Goal: Task Accomplishment & Management: Complete application form

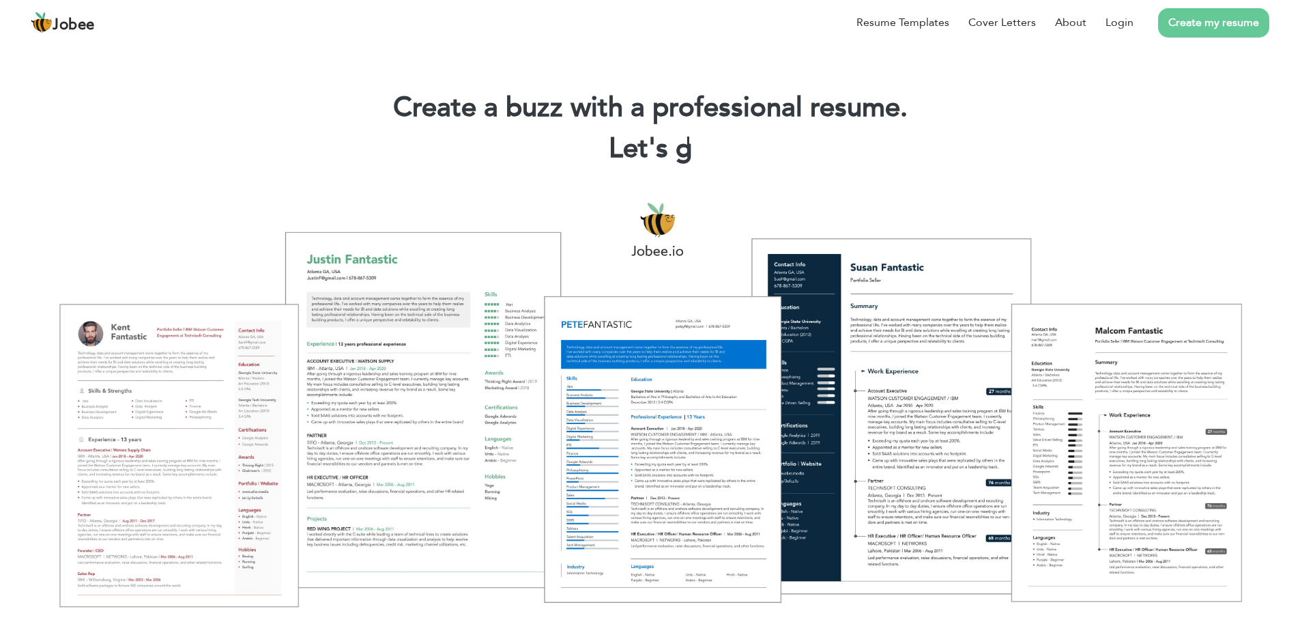
click at [468, 167] on div "Create a buzz with a professional resume. Let's g |" at bounding box center [650, 131] width 1280 height 82
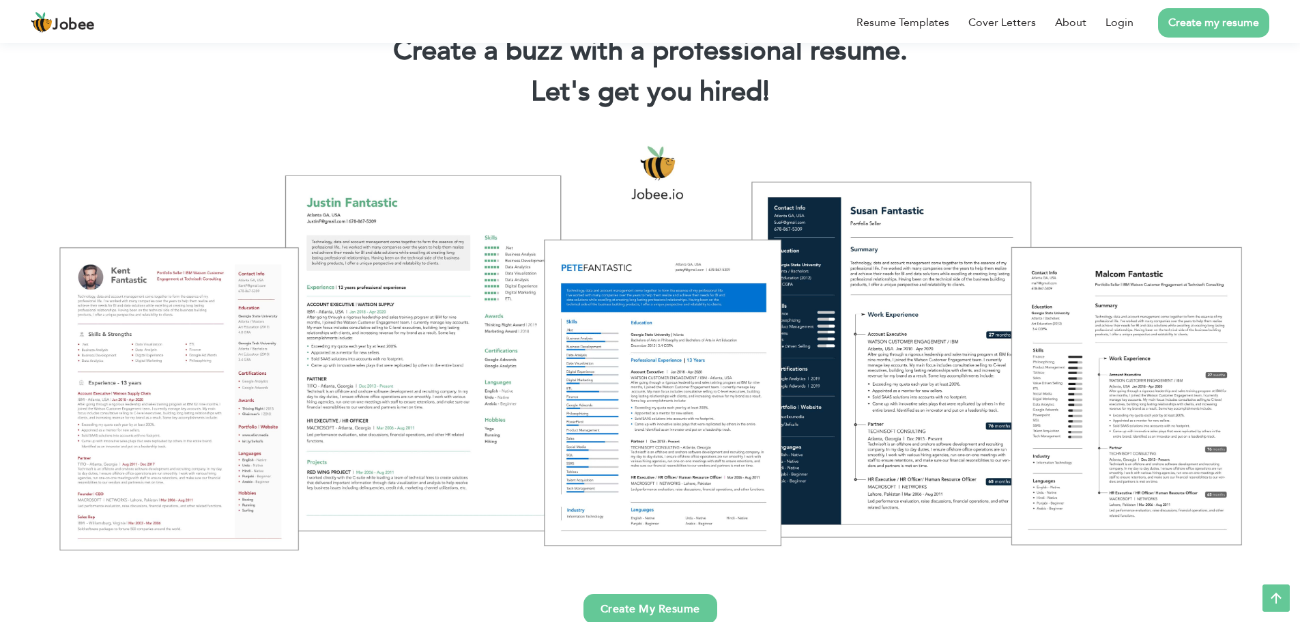
scroll to position [55, 0]
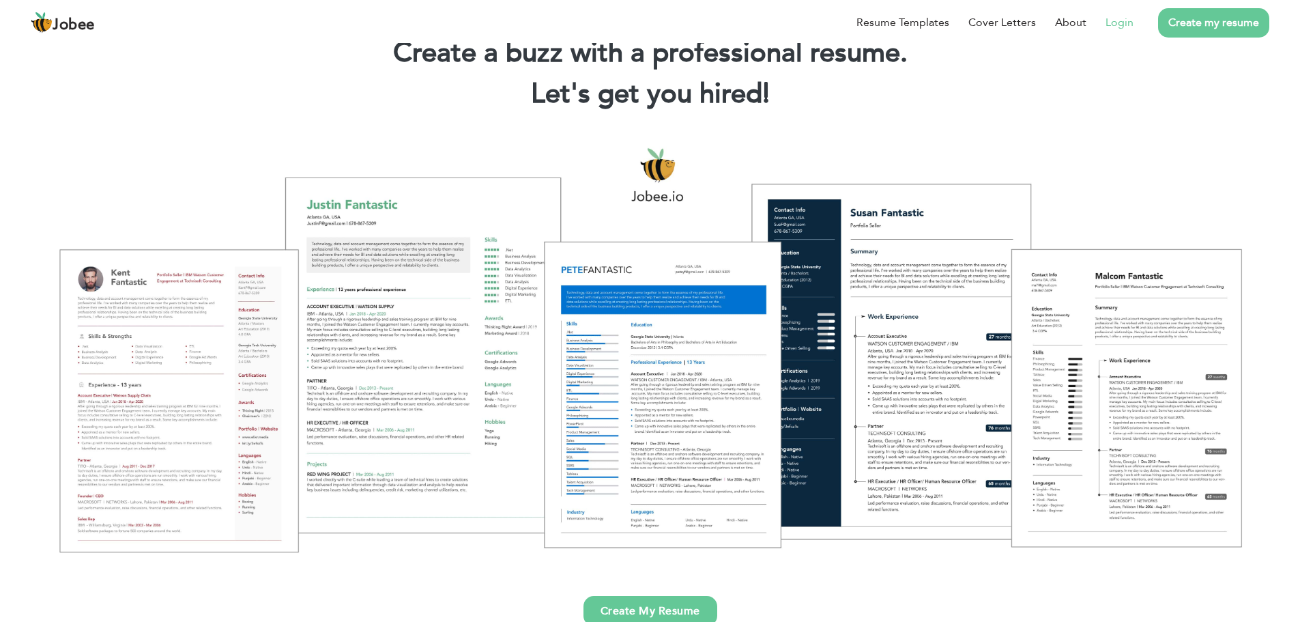
click at [1125, 23] on link "Login" at bounding box center [1120, 22] width 28 height 16
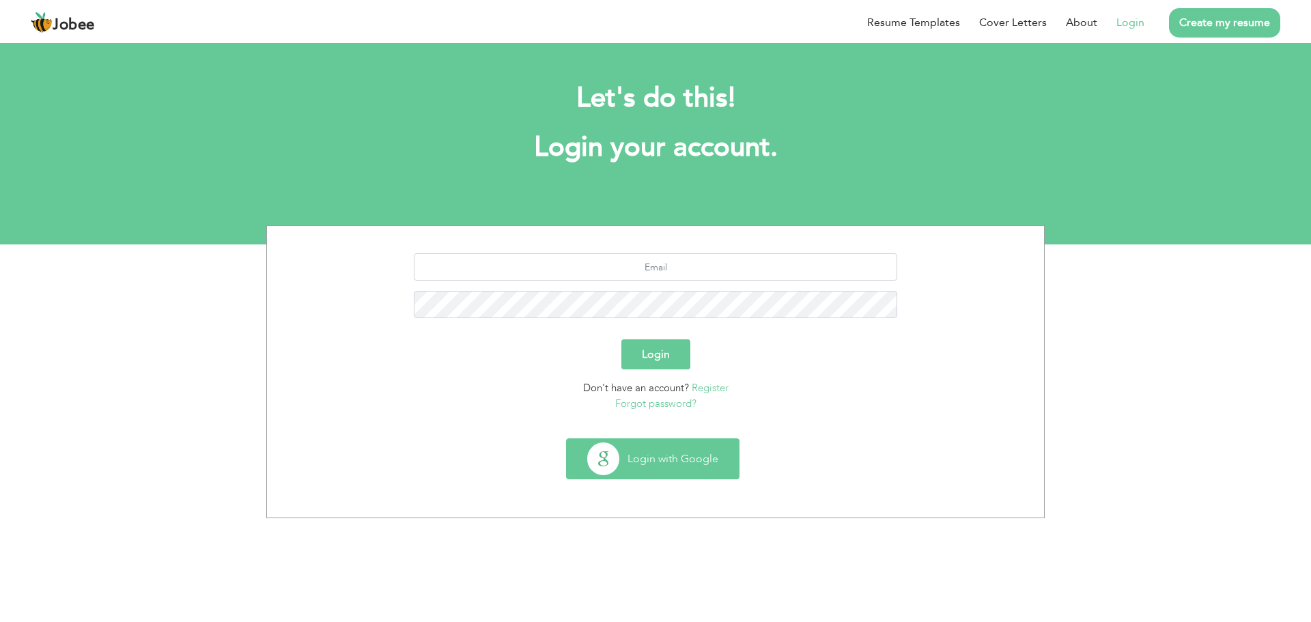
click at [664, 461] on button "Login with Google" at bounding box center [653, 459] width 172 height 40
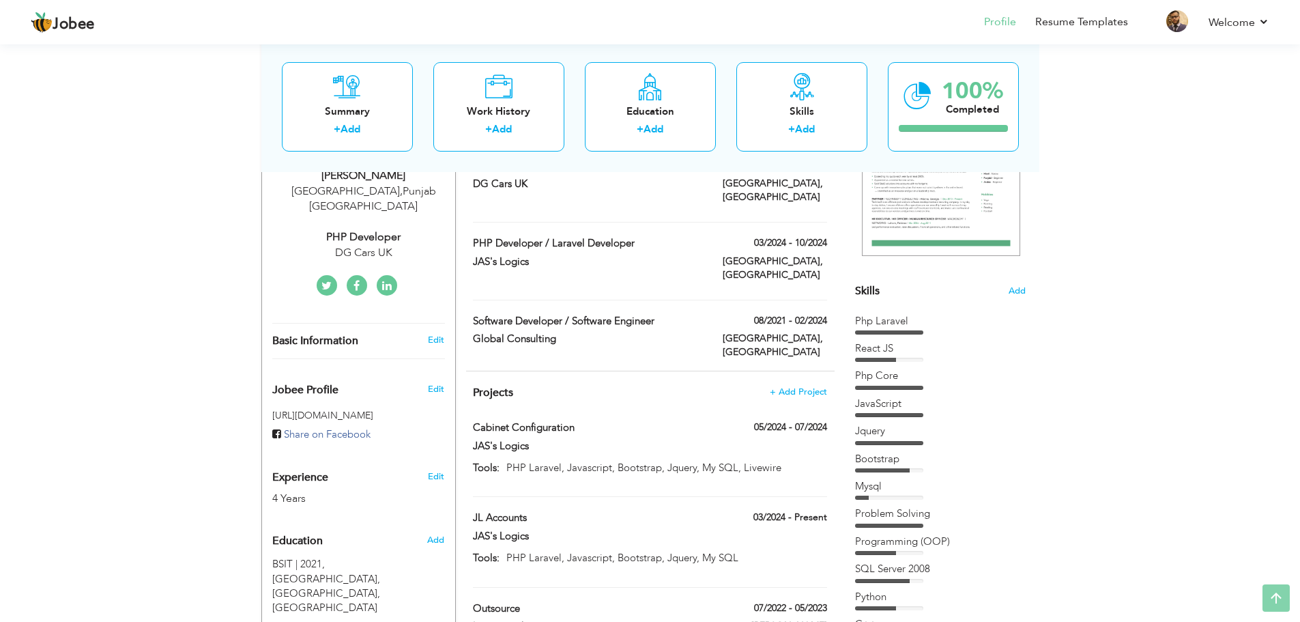
scroll to position [246, 0]
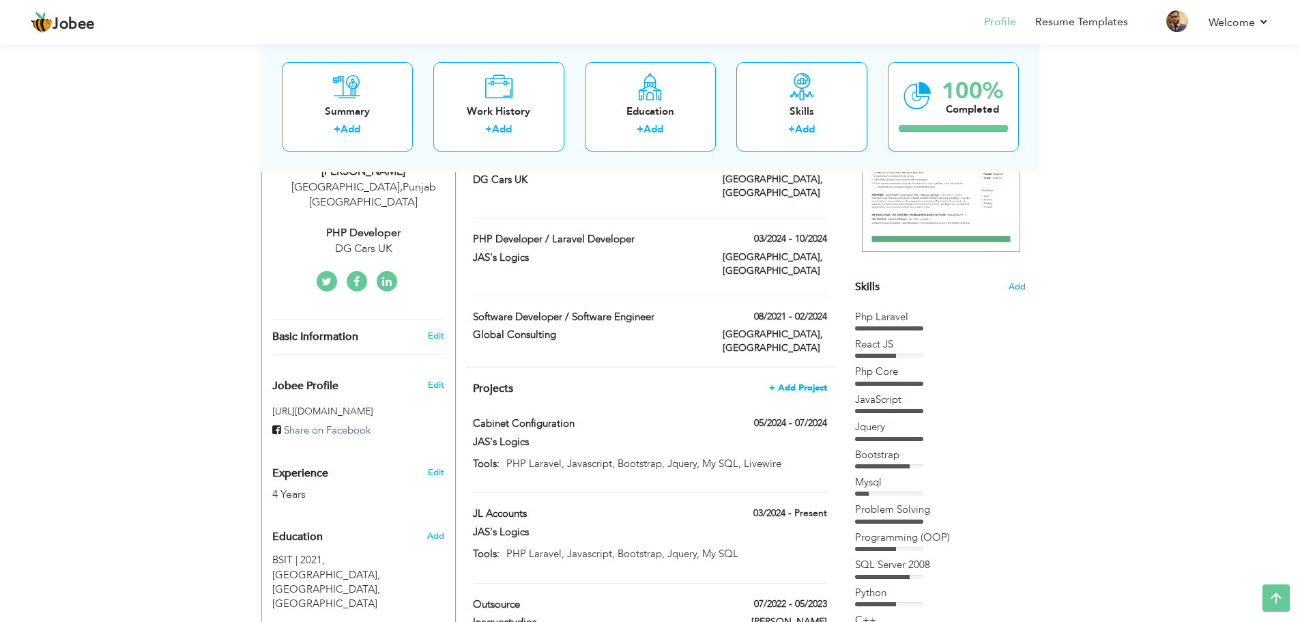
click at [803, 383] on span "+ Add Project" at bounding box center [798, 388] width 58 height 10
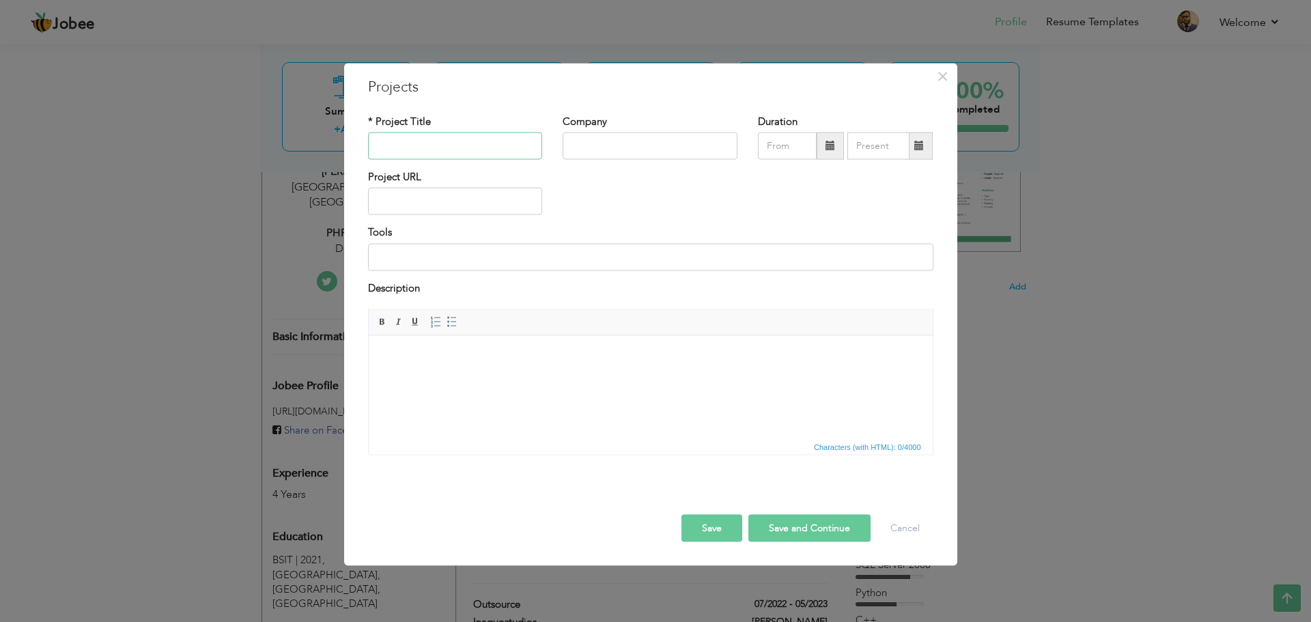
click at [449, 145] on input "text" at bounding box center [455, 145] width 175 height 27
type input "Ebooker"
click at [605, 139] on input "text" at bounding box center [649, 145] width 175 height 27
type input "DG Cars Uk"
click at [788, 144] on input "09/2025" at bounding box center [787, 145] width 59 height 27
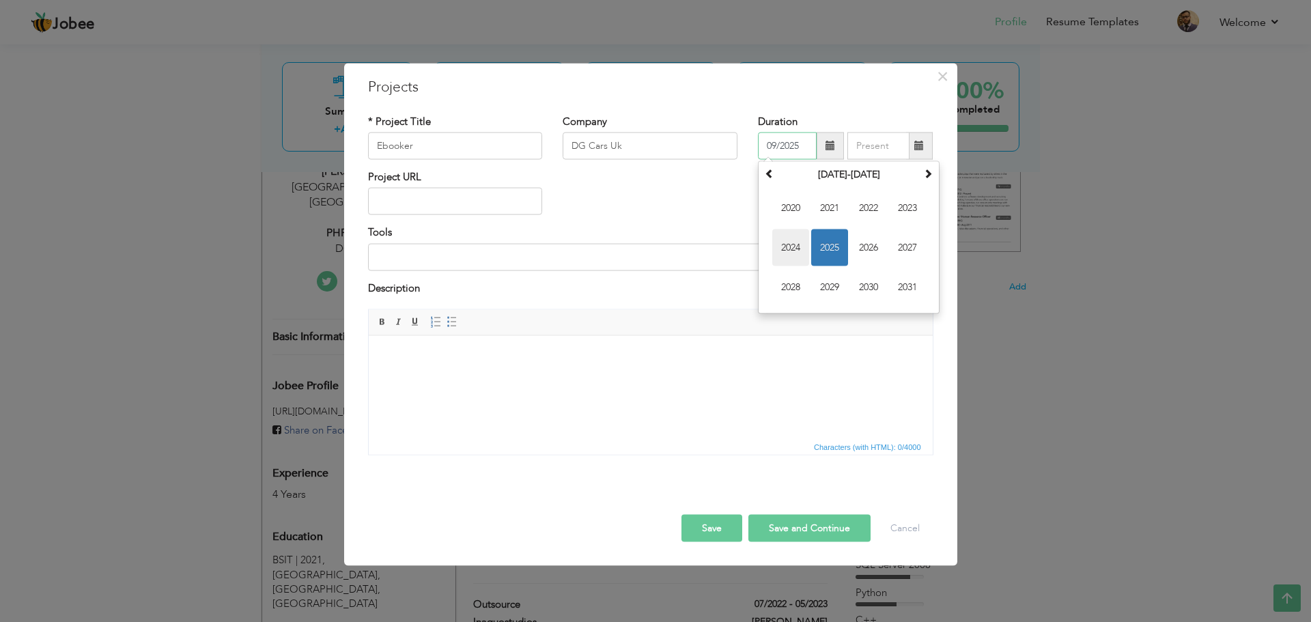
click at [788, 249] on span "2024" at bounding box center [790, 247] width 37 height 37
click at [868, 283] on span "Nov" at bounding box center [868, 287] width 37 height 37
type input "11/2024"
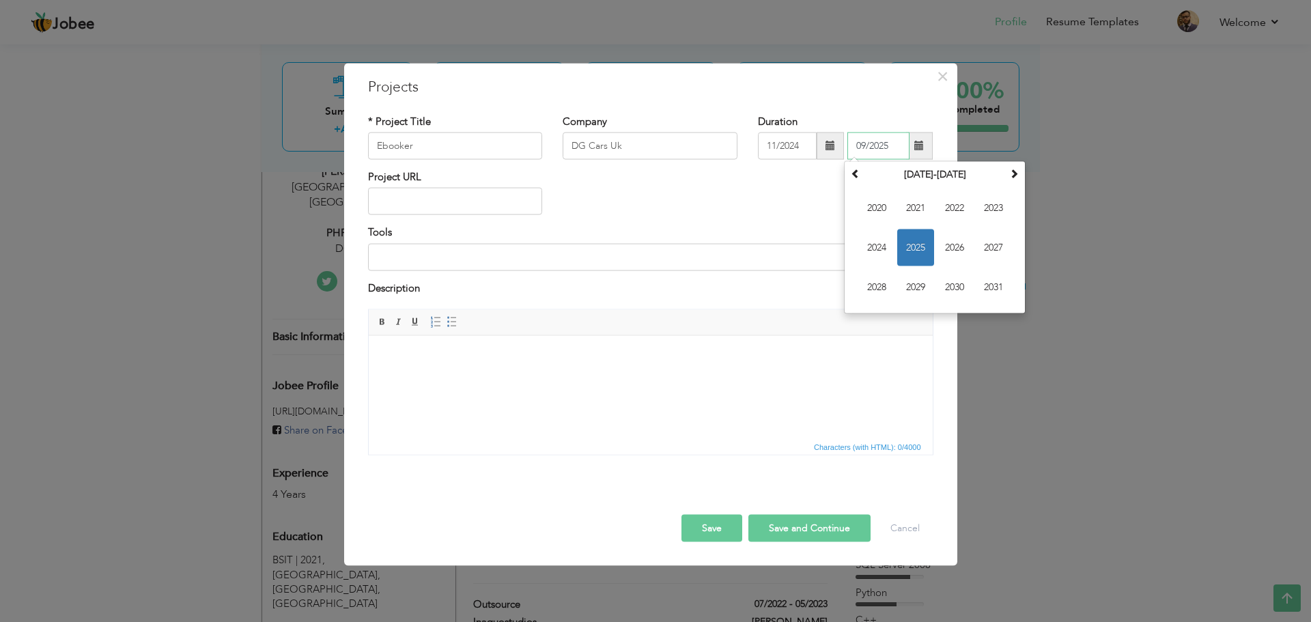
click at [883, 145] on input "09/2025" at bounding box center [878, 145] width 62 height 27
click at [922, 250] on span "2025" at bounding box center [915, 247] width 37 height 37
click at [883, 208] on span "Jan" at bounding box center [876, 208] width 37 height 37
type input "01/2025"
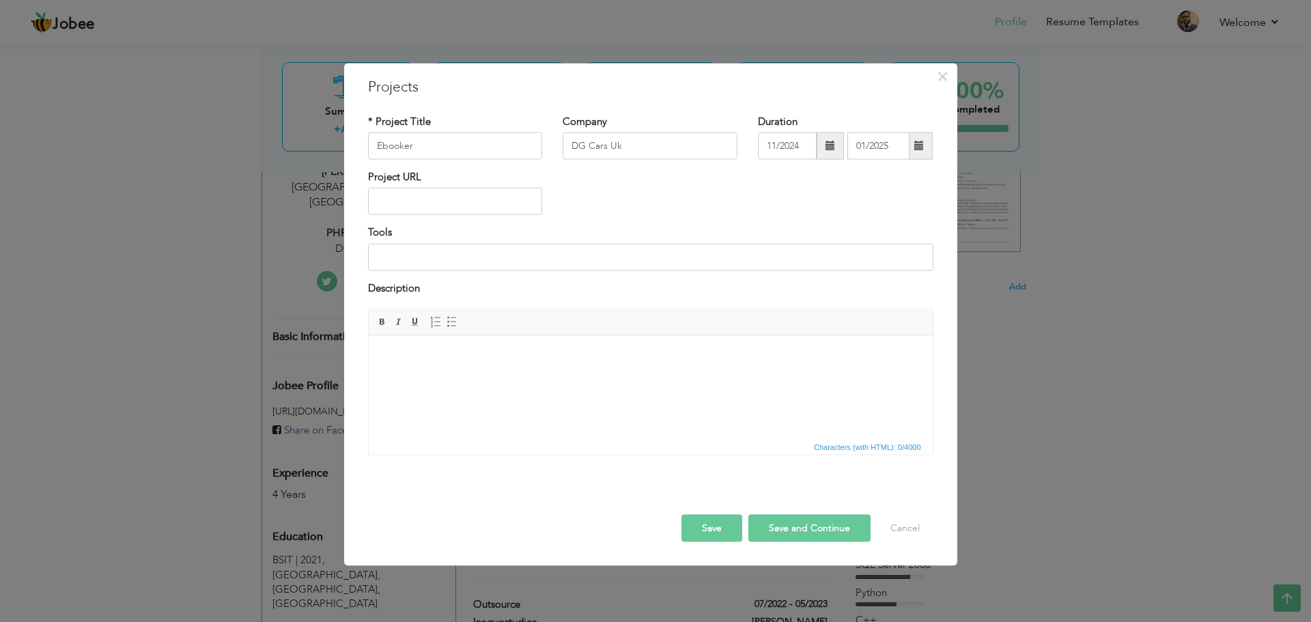
click at [781, 182] on div "Project URL" at bounding box center [651, 197] width 586 height 55
click at [451, 209] on input "text" at bounding box center [455, 201] width 175 height 27
click at [545, 220] on div "Project URL" at bounding box center [455, 197] width 195 height 55
click at [446, 209] on input "text" at bounding box center [455, 201] width 175 height 27
click at [423, 246] on input at bounding box center [650, 256] width 565 height 27
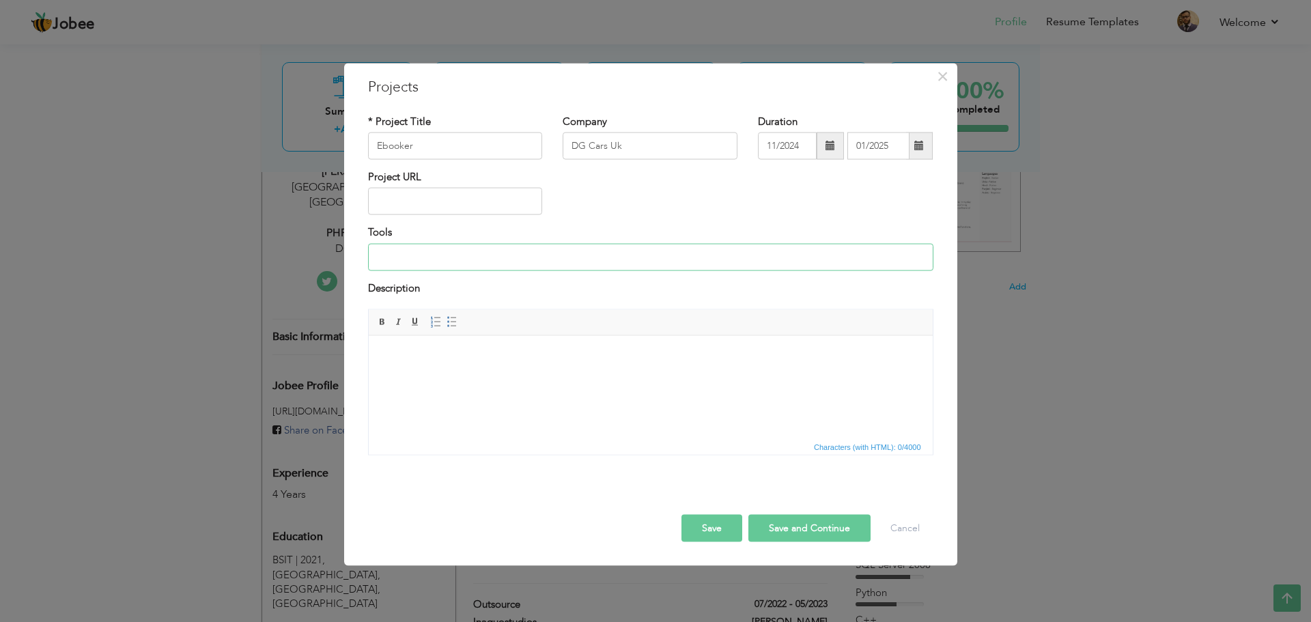
click at [501, 257] on input at bounding box center [650, 256] width 565 height 27
click at [568, 269] on input "PHP, MYSQL, PUTTY, WINSCP, VS CODE" at bounding box center [650, 256] width 565 height 27
click at [568, 287] on div "Description" at bounding box center [650, 290] width 565 height 18
click at [391, 259] on input "PHP, MYSQL, PUTTY, WINSCP, VS CODE" at bounding box center [650, 256] width 565 height 27
type input "PHP Core, MYSQL, PUTTY, WINSCP, VS CODE"
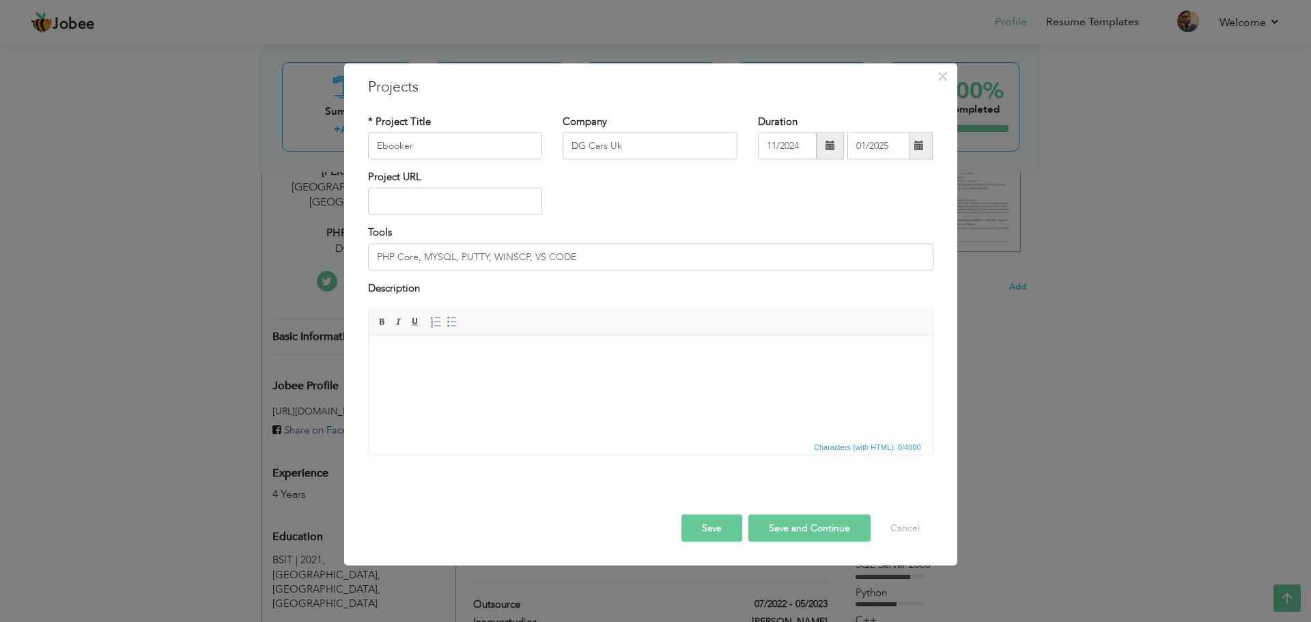
click at [725, 530] on button "Save" at bounding box center [711, 528] width 61 height 27
type input "DG Cars UK"
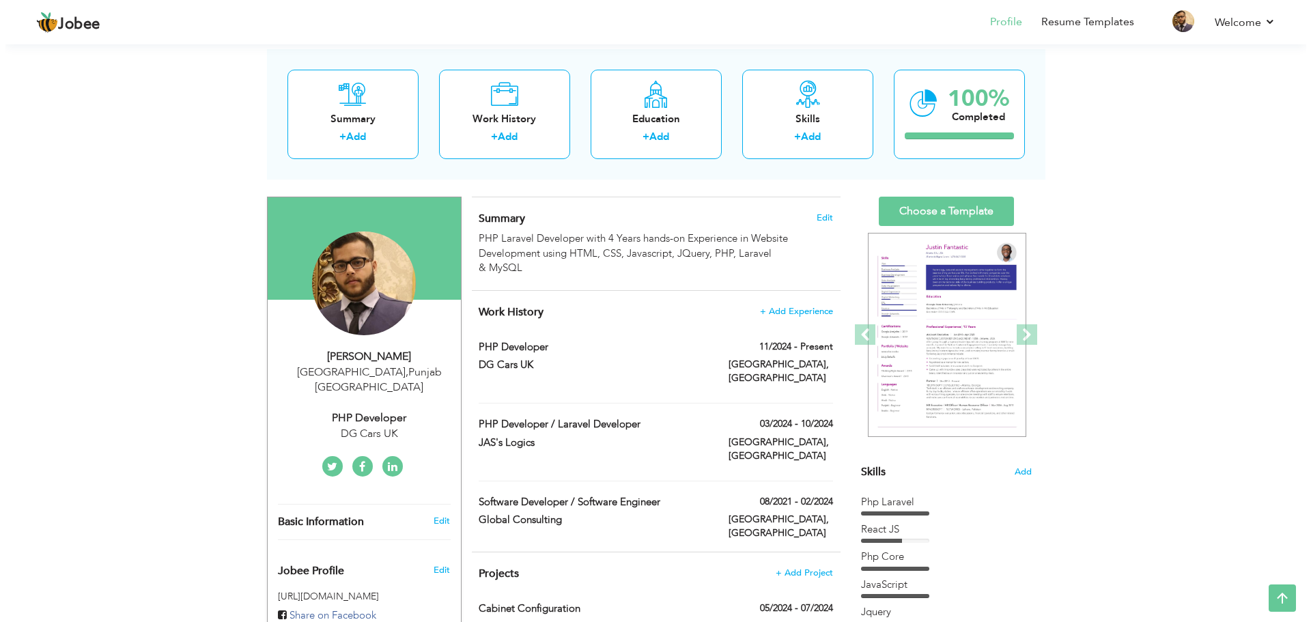
scroll to position [0, 0]
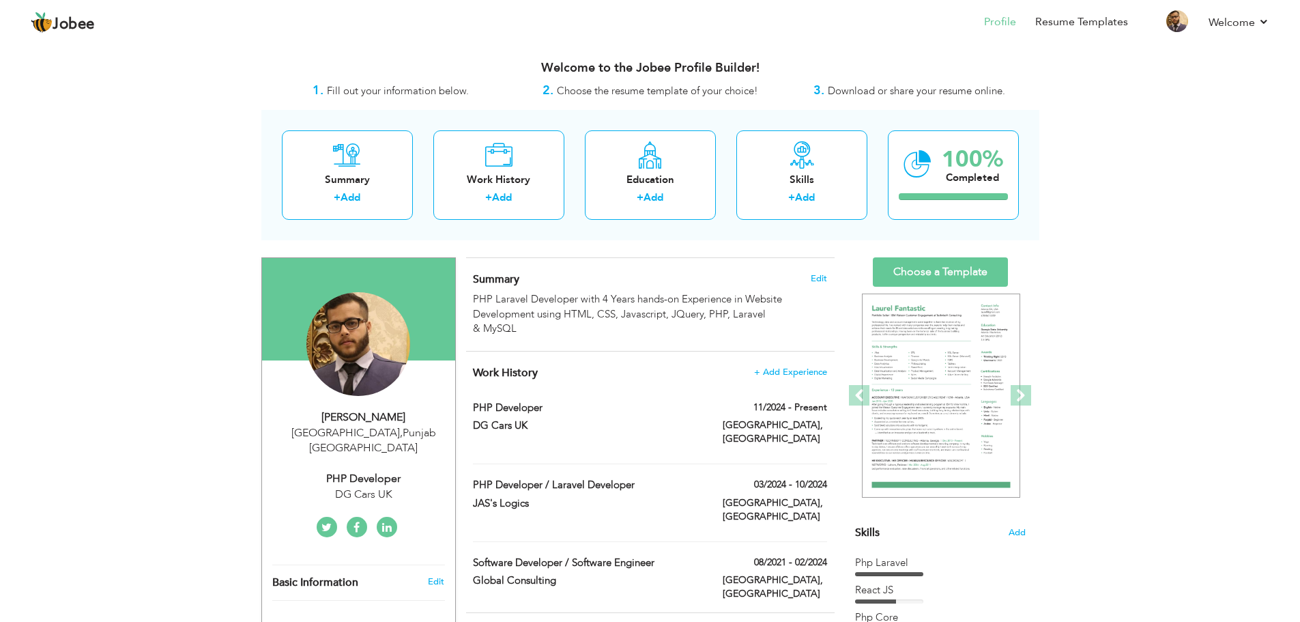
click at [782, 621] on span "+ Add Project" at bounding box center [798, 634] width 58 height 10
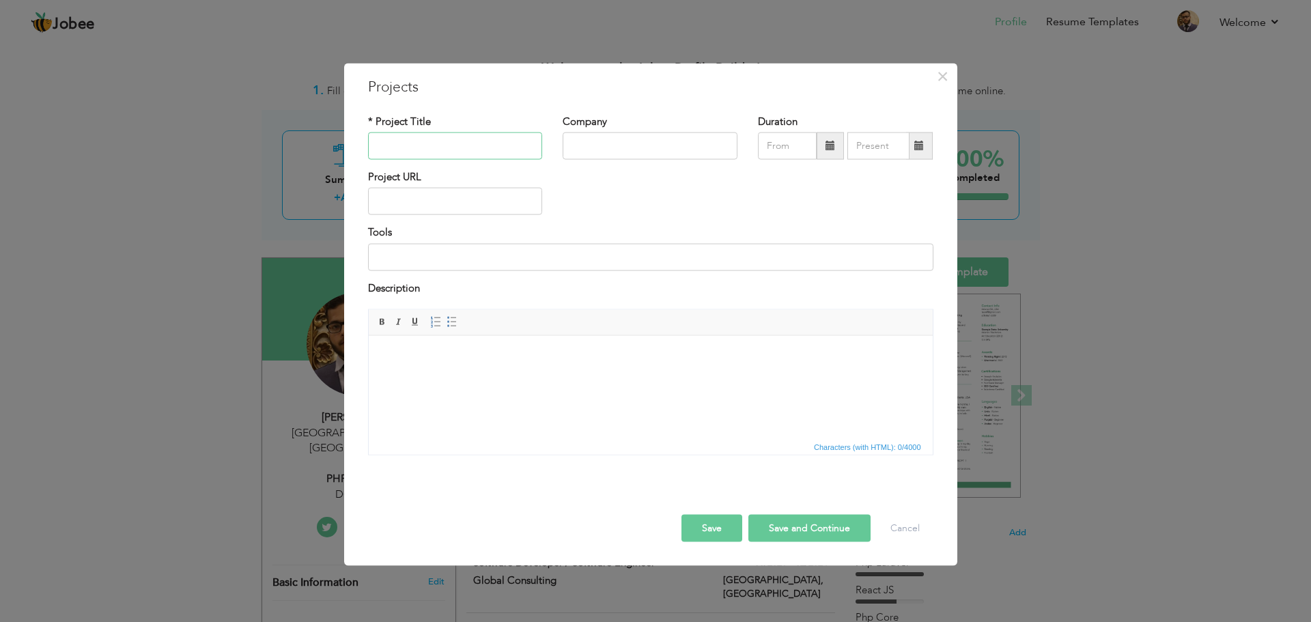
click at [456, 143] on input "text" at bounding box center [455, 145] width 175 height 27
type input "Agents Wallboard"
click at [591, 154] on input "text" at bounding box center [649, 145] width 175 height 27
type input "DG CARS UK"
click at [590, 201] on div "Project URL" at bounding box center [651, 197] width 586 height 55
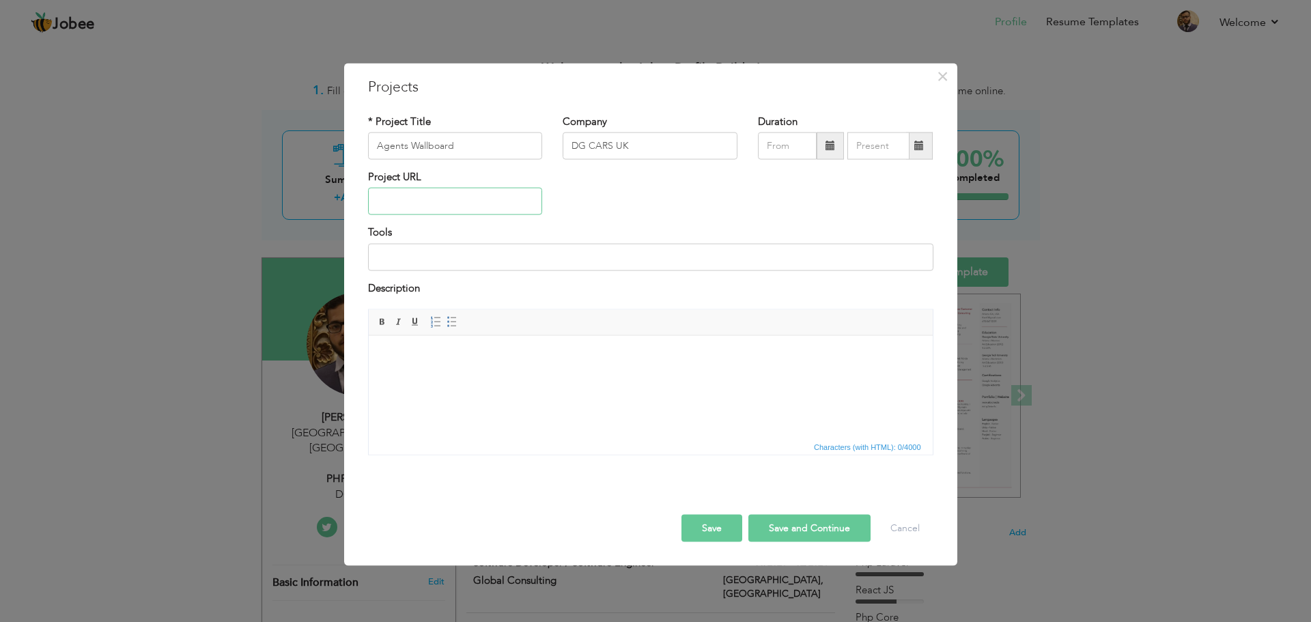
click at [474, 213] on input "text" at bounding box center [455, 201] width 175 height 27
click at [454, 193] on input "text" at bounding box center [455, 201] width 175 height 27
click at [462, 263] on input at bounding box center [650, 256] width 565 height 27
type input "React JS, MySQL and Node Js"
click at [722, 539] on button "Save" at bounding box center [711, 528] width 61 height 27
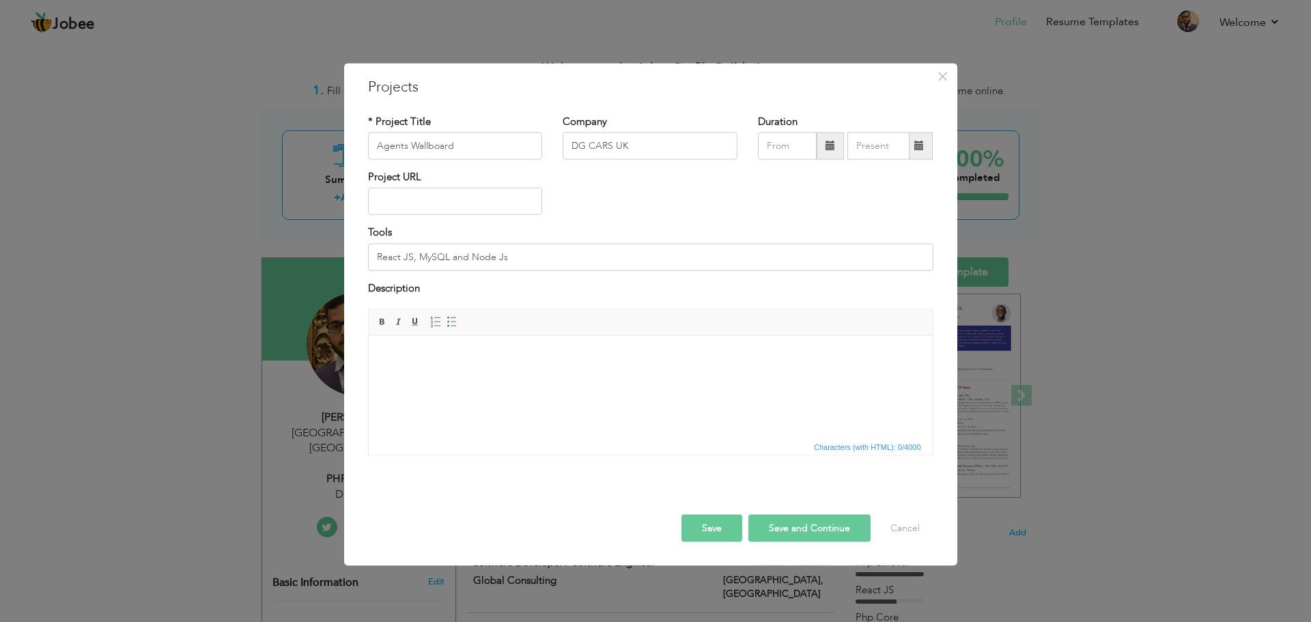
type input "DG Cars UK"
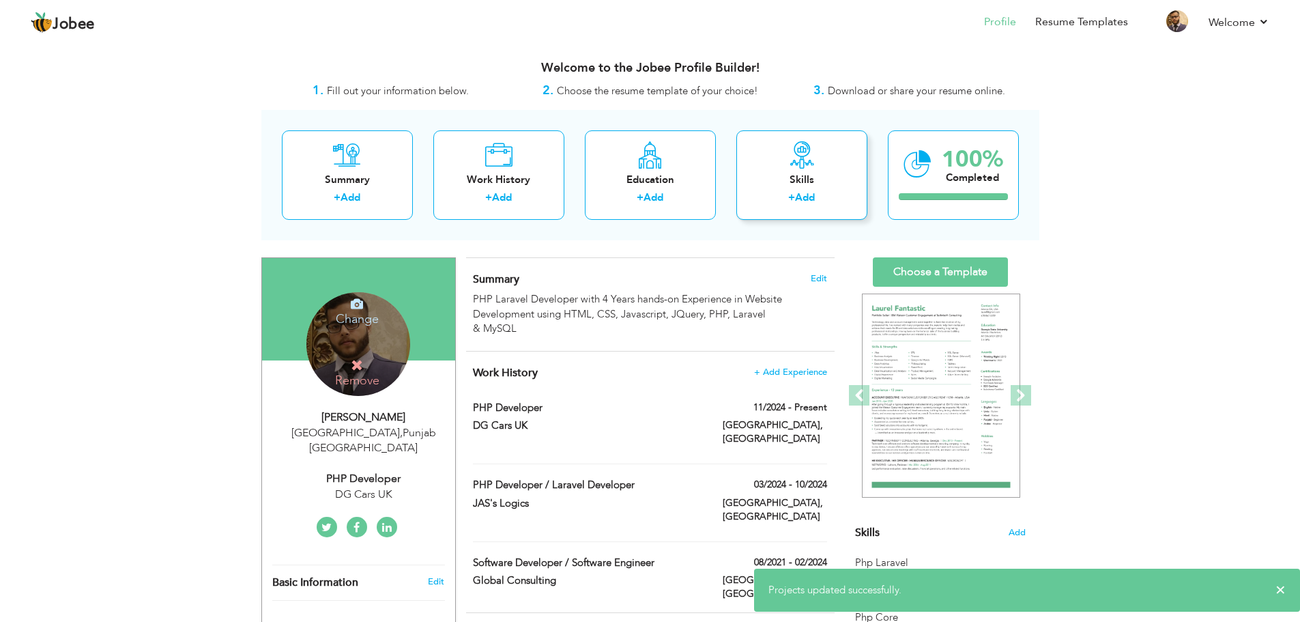
click at [797, 194] on link "Add" at bounding box center [805, 197] width 20 height 14
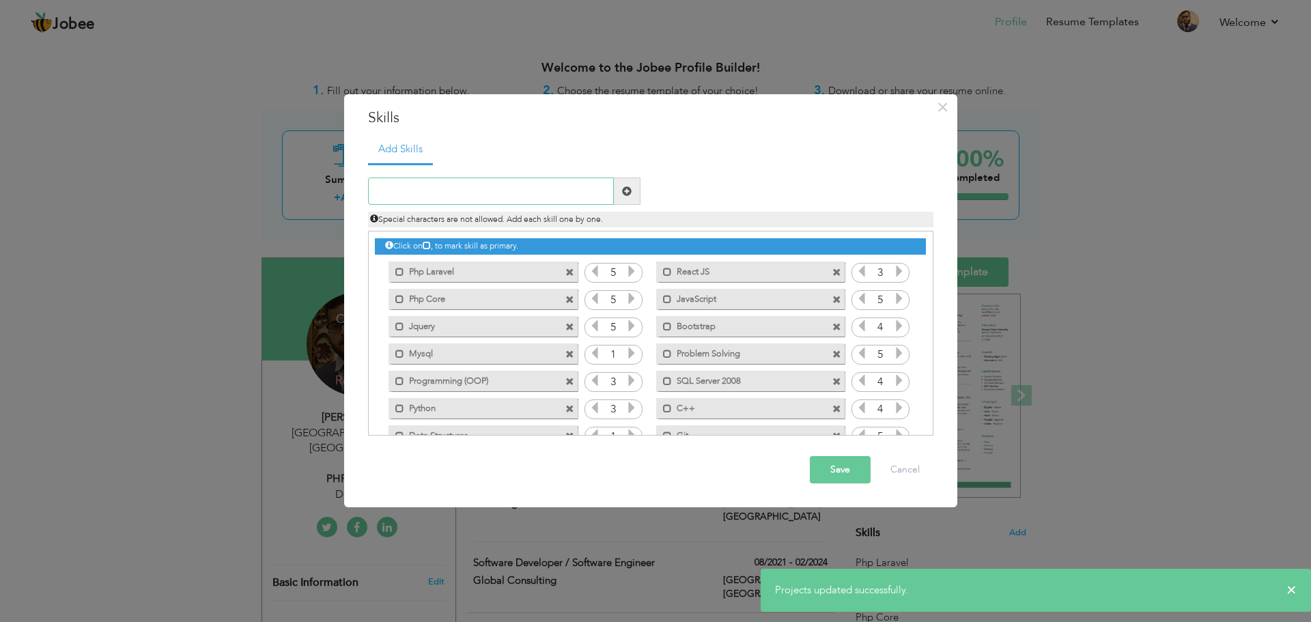
click at [517, 192] on input "text" at bounding box center [491, 190] width 246 height 27
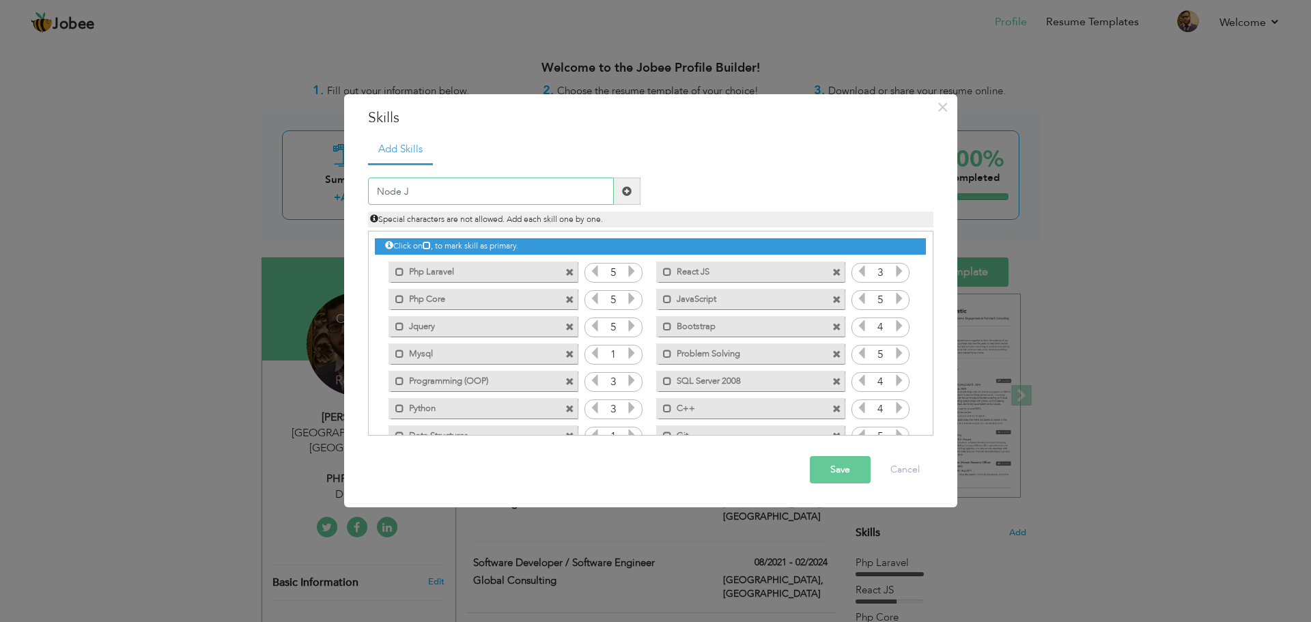
type input "Node Js"
drag, startPoint x: 925, startPoint y: 330, endPoint x: 922, endPoint y: 399, distance: 69.7
click at [922, 399] on div "Click on , to mark skill as primary." at bounding box center [650, 333] width 565 height 205
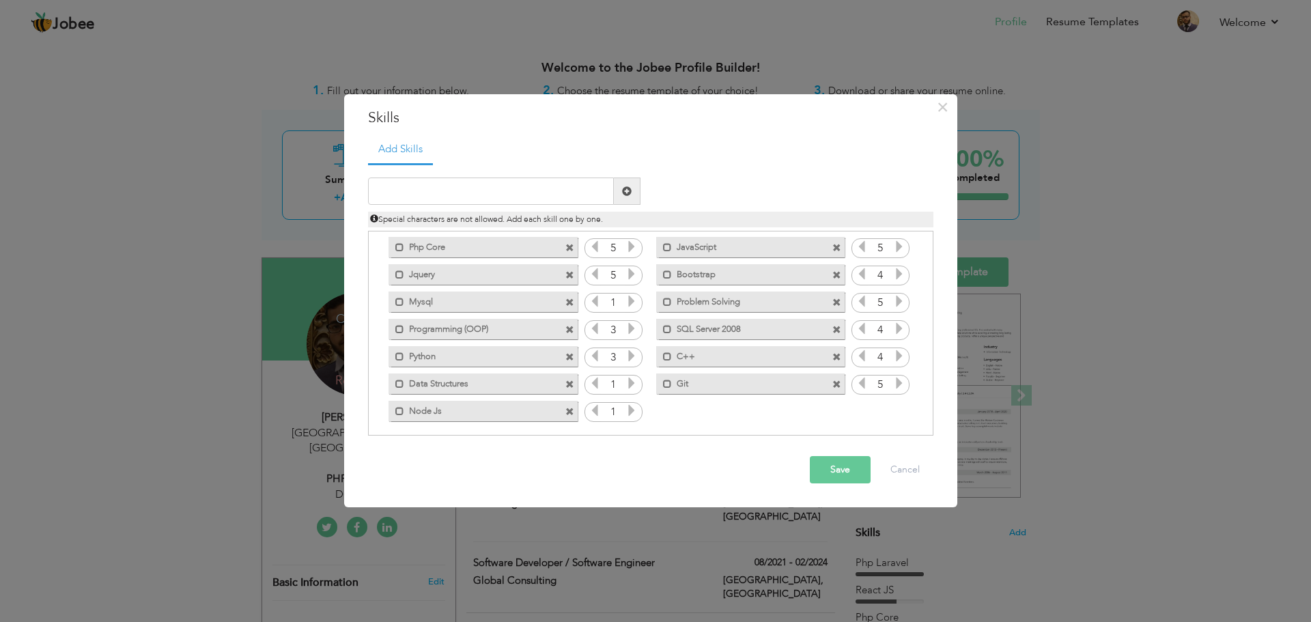
scroll to position [53, 0]
click at [841, 478] on button "Save" at bounding box center [840, 469] width 61 height 27
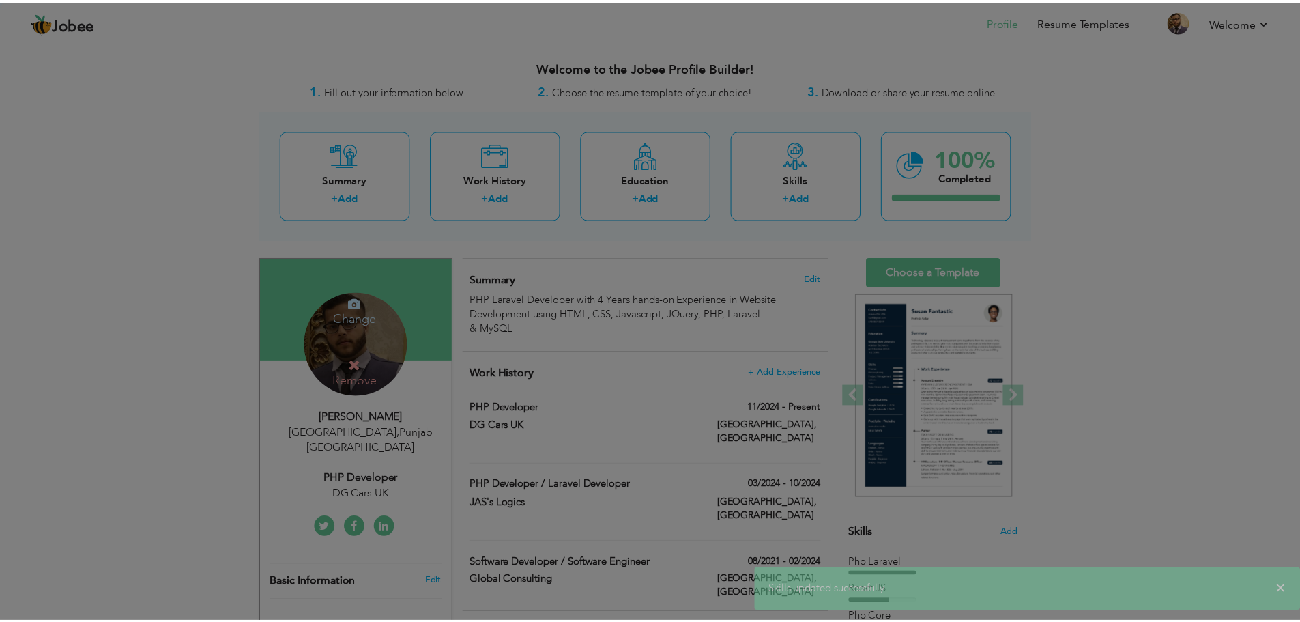
scroll to position [0, 0]
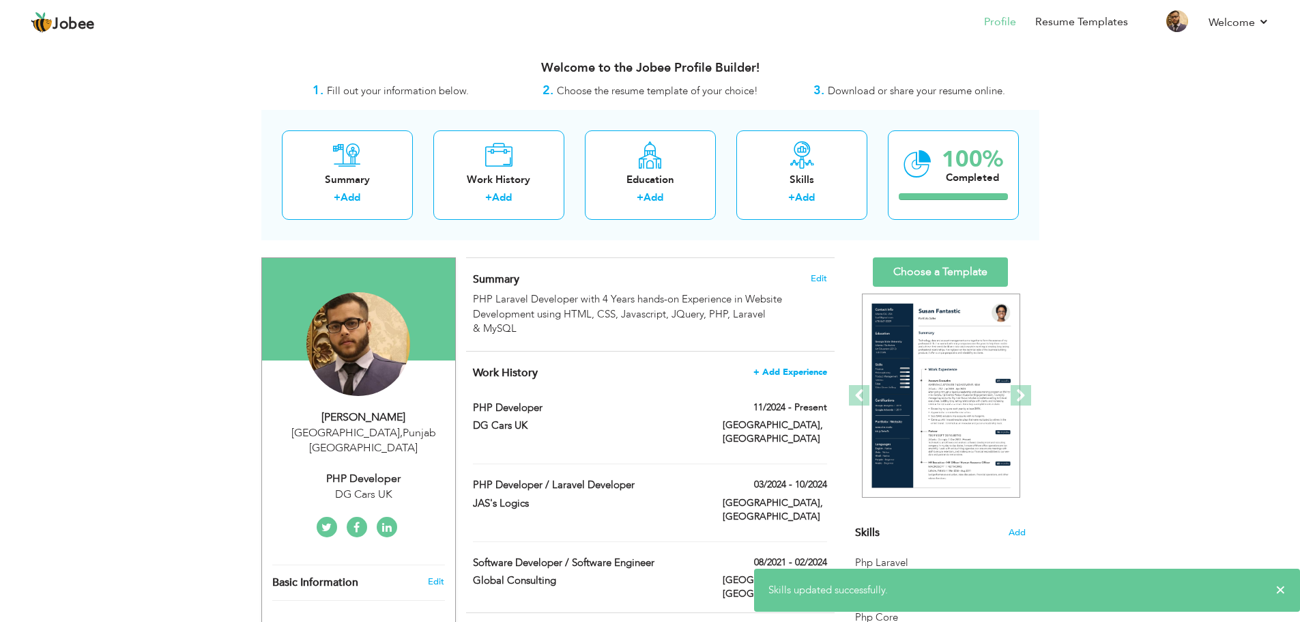
click at [810, 369] on span "+ Add Experience" at bounding box center [791, 372] width 74 height 10
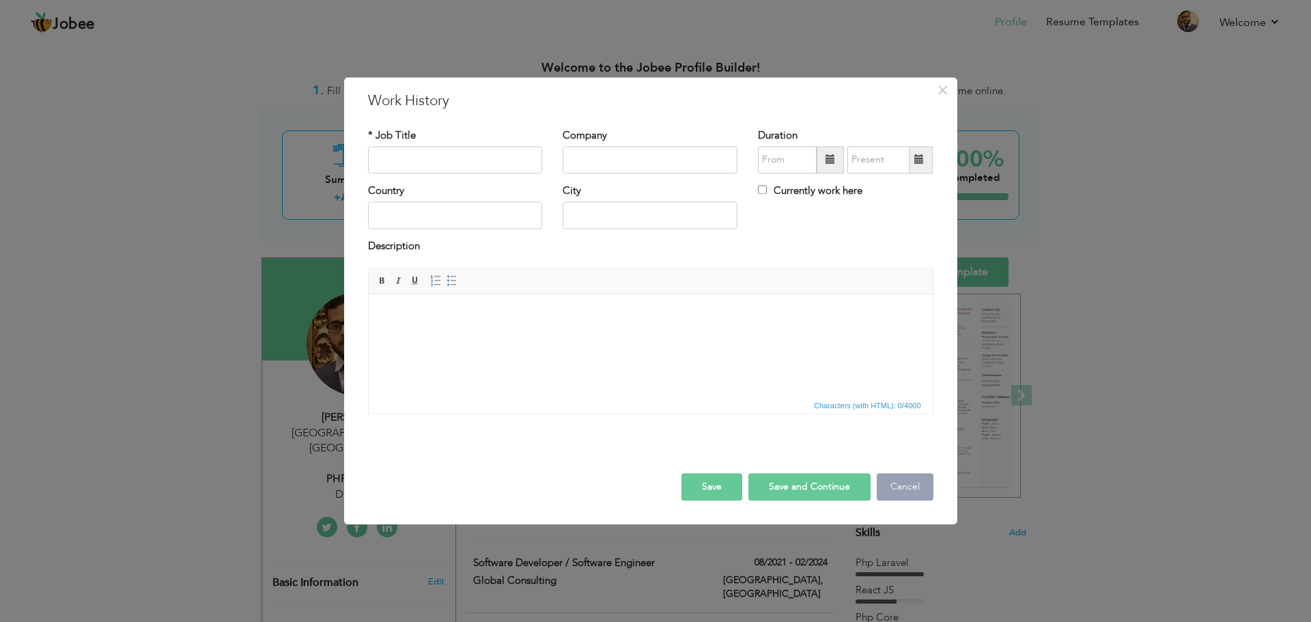
click at [902, 490] on button "Cancel" at bounding box center [904, 486] width 57 height 27
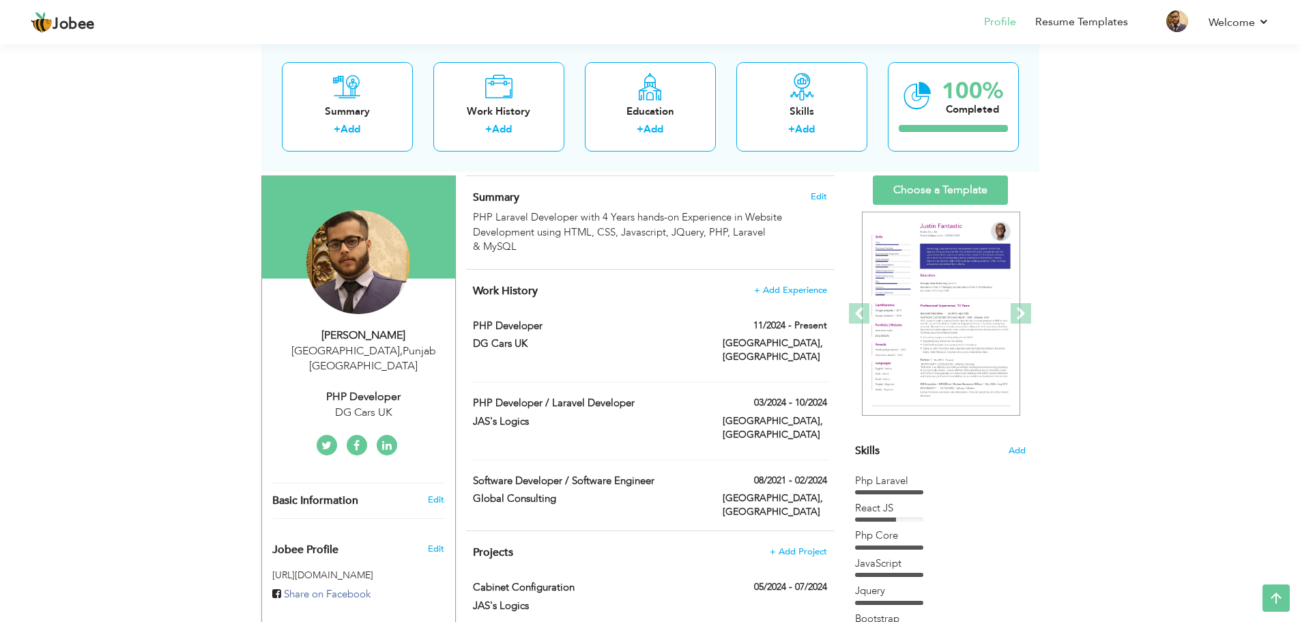
scroll to position [55, 0]
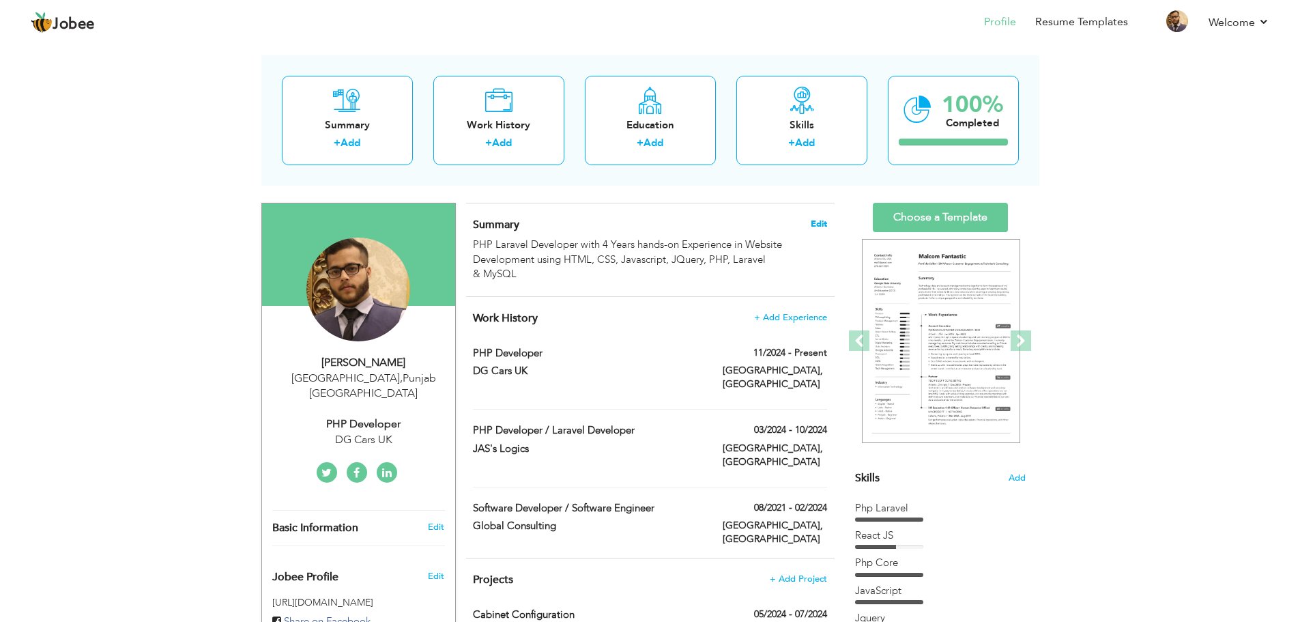
click at [814, 219] on span "Edit" at bounding box center [819, 224] width 16 height 10
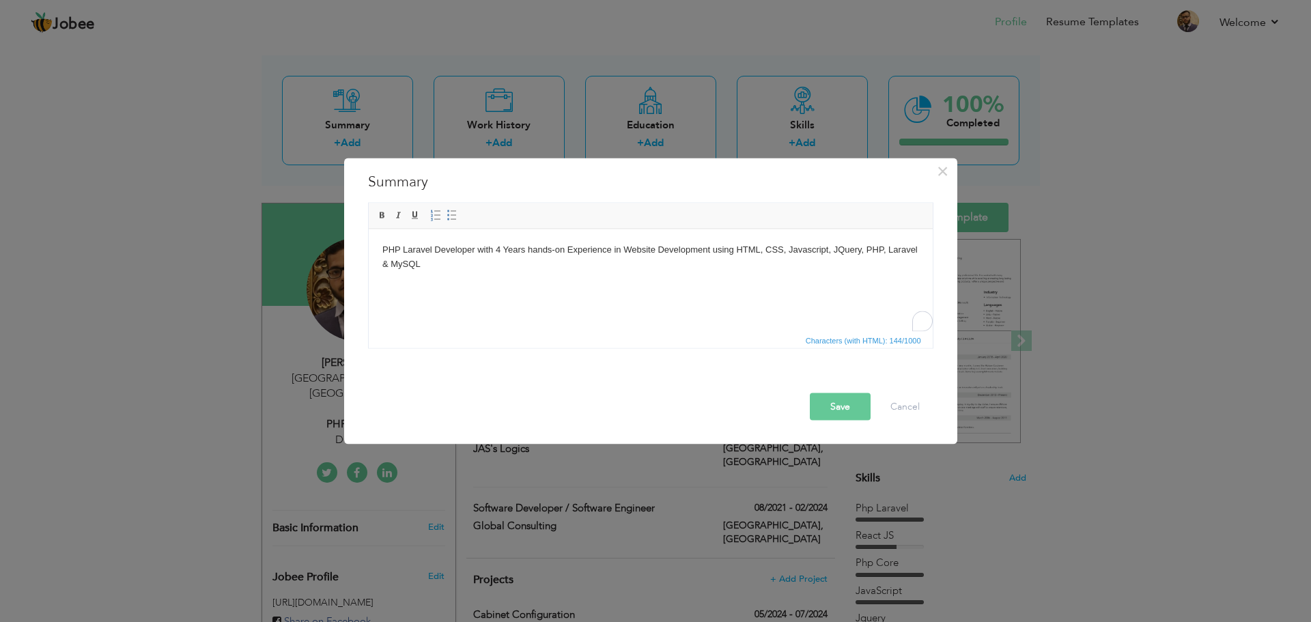
click at [788, 248] on body "PHP Laravel Developer with 4 Years hands-on Experience in Website Development u…" at bounding box center [650, 256] width 536 height 29
click at [840, 410] on button "Save" at bounding box center [840, 405] width 61 height 27
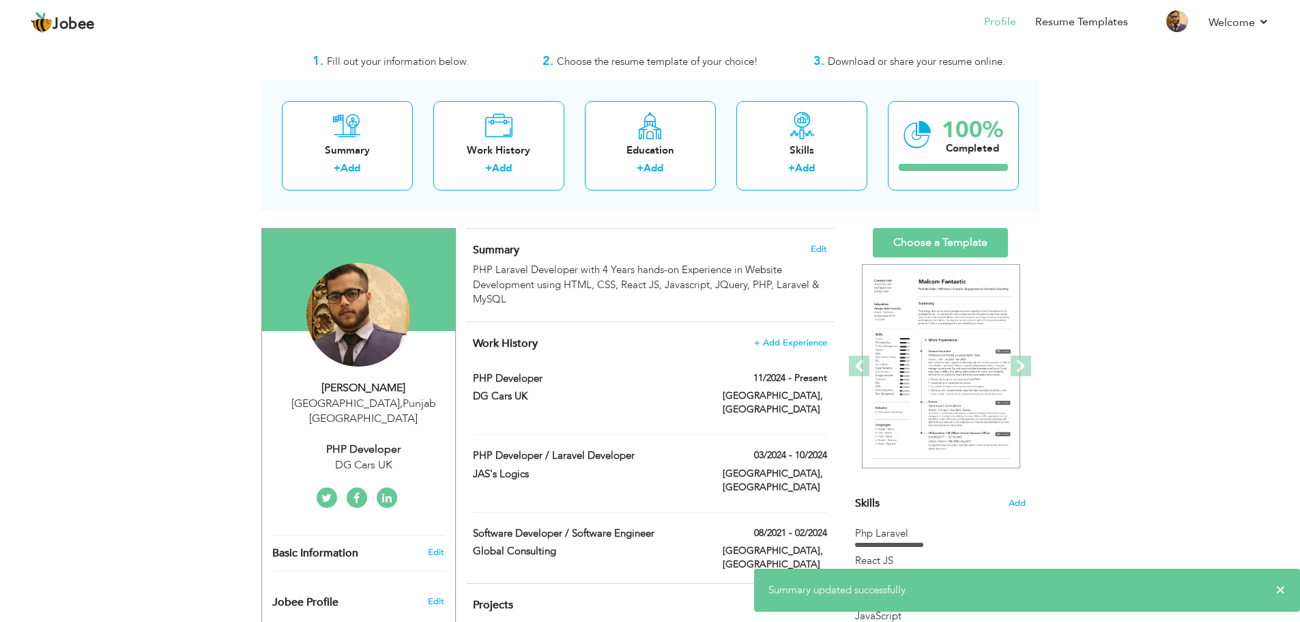
scroll to position [27, 0]
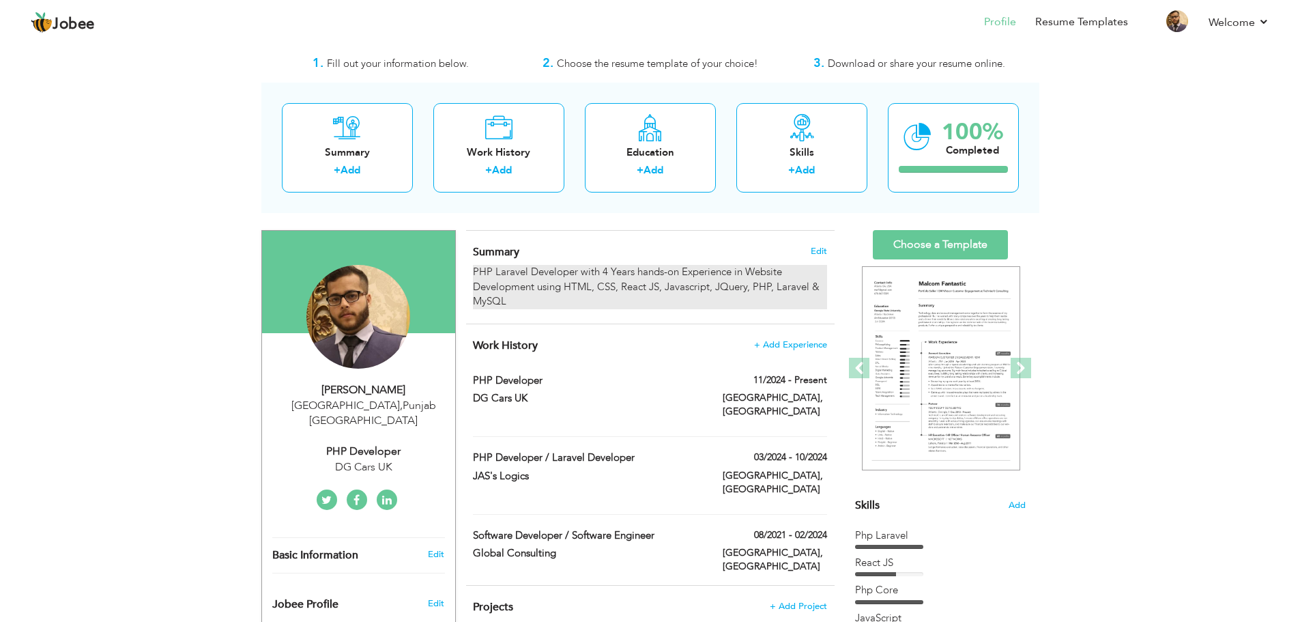
drag, startPoint x: 474, startPoint y: 267, endPoint x: 511, endPoint y: 298, distance: 48.5
click at [511, 298] on div "PHP Laravel Developer with 4 Years hands-on Experience in Website Development u…" at bounding box center [650, 287] width 354 height 44
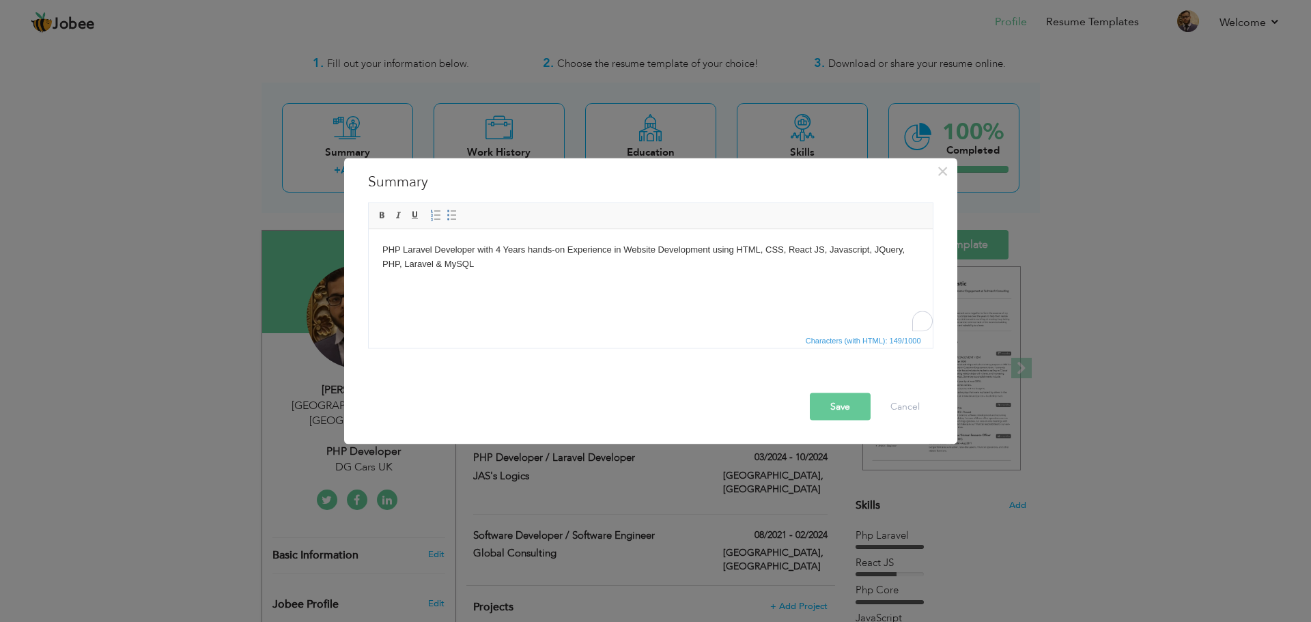
click at [470, 274] on html "PHP Laravel Developer with 4 Years hands-on Experience in Website Development u…" at bounding box center [650, 257] width 564 height 56
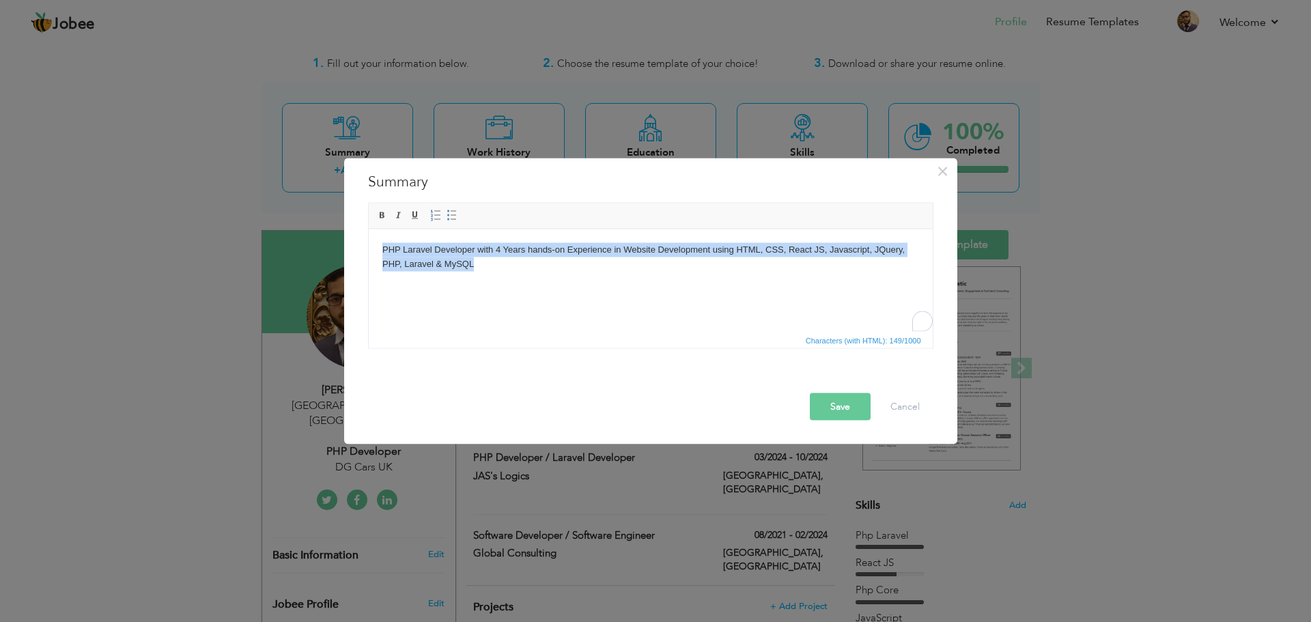
copy body "PHP Laravel Developer with 4 Years hands-on Experience in Website Development u…"
click at [480, 284] on html "PHP Laravel Developer with 4 Years hands-on Experience in Website Development u…" at bounding box center [650, 257] width 564 height 56
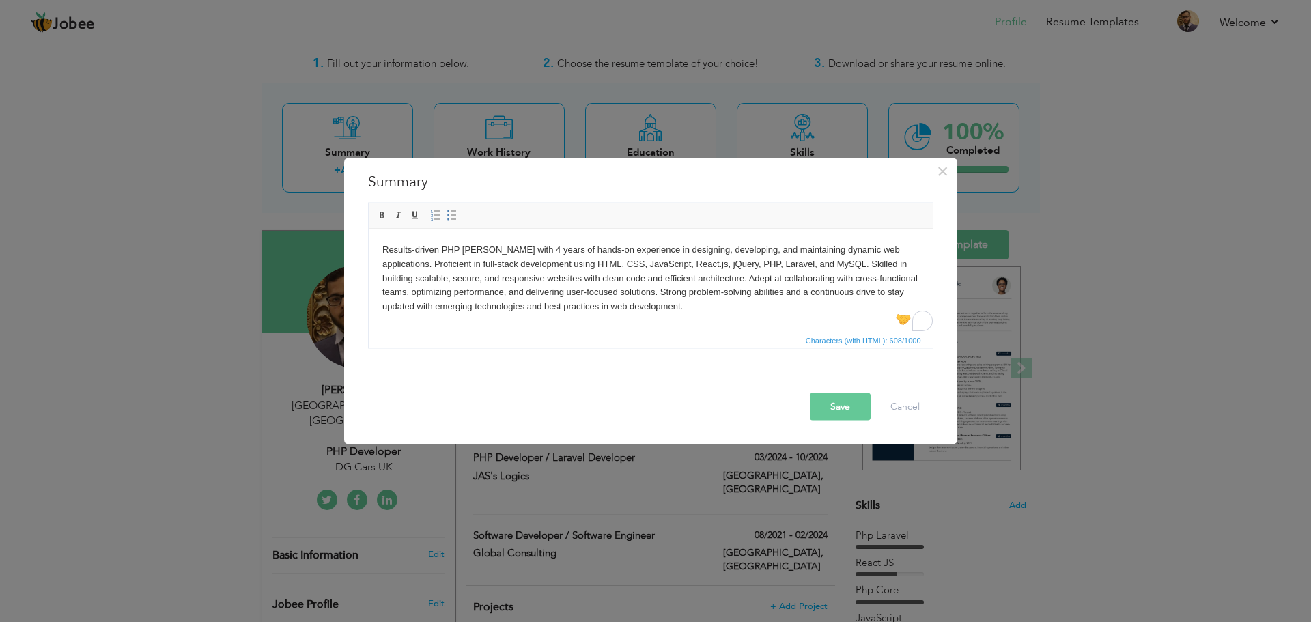
click at [830, 420] on div "Save Cancel" at bounding box center [651, 394] width 586 height 72
click at [830, 411] on button "Save" at bounding box center [840, 405] width 61 height 27
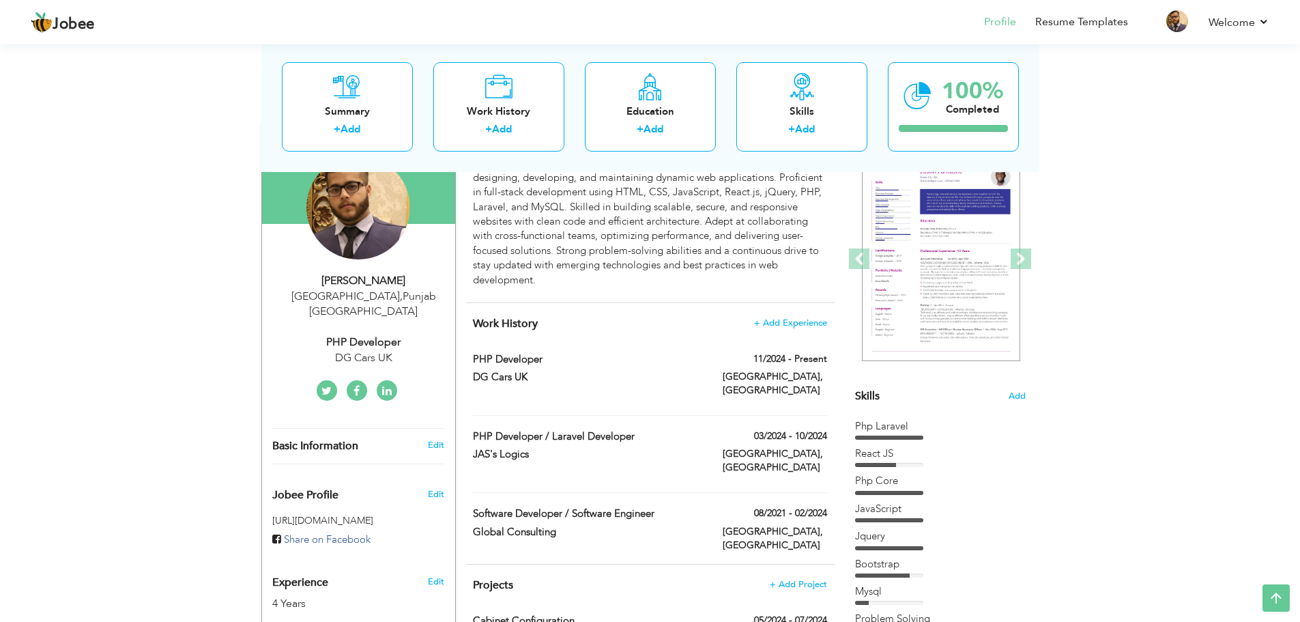
scroll to position [109, 0]
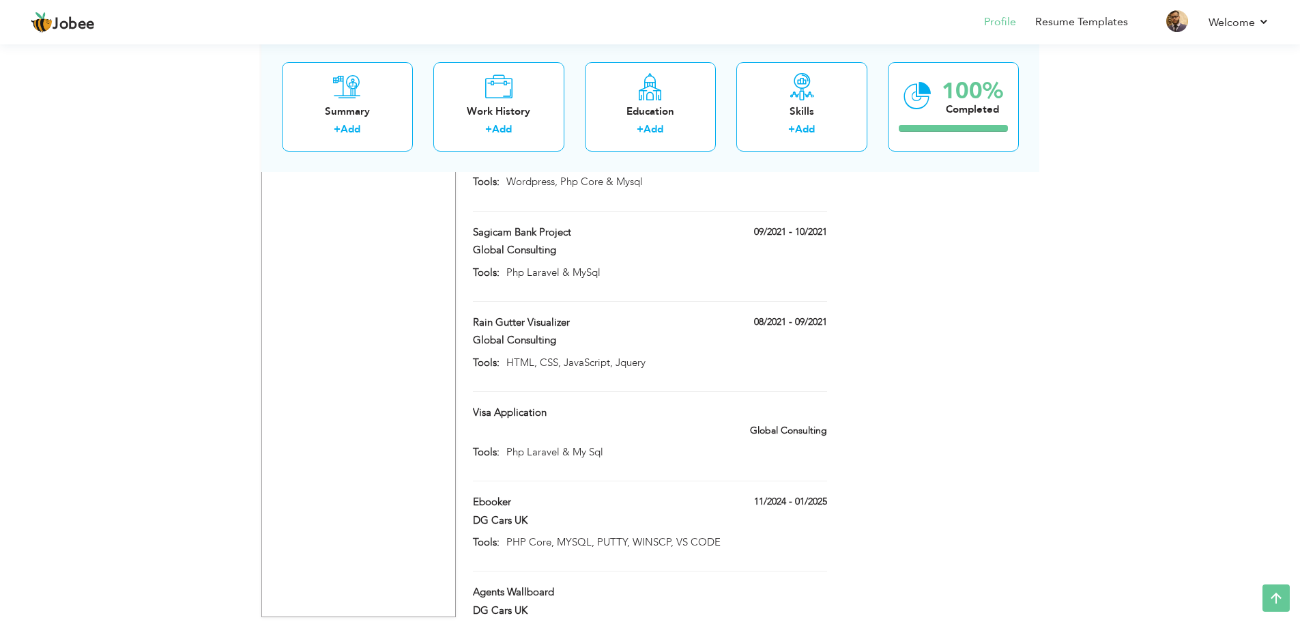
scroll to position [1428, 0]
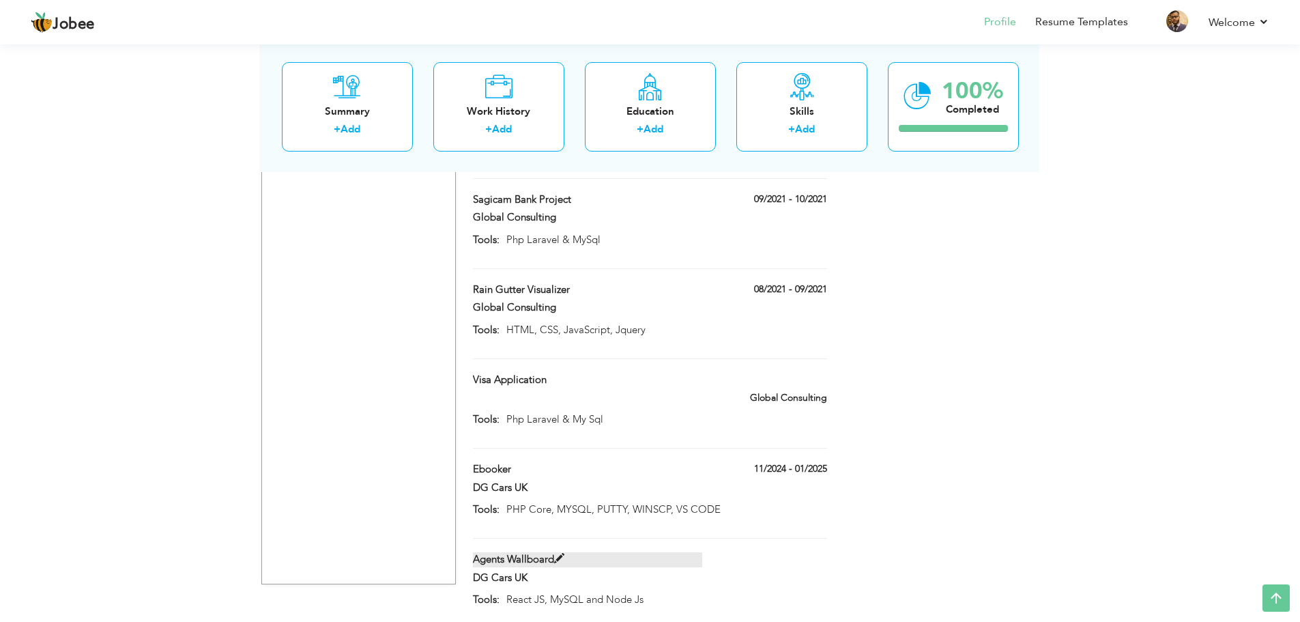
click at [560, 554] on span at bounding box center [559, 559] width 10 height 10
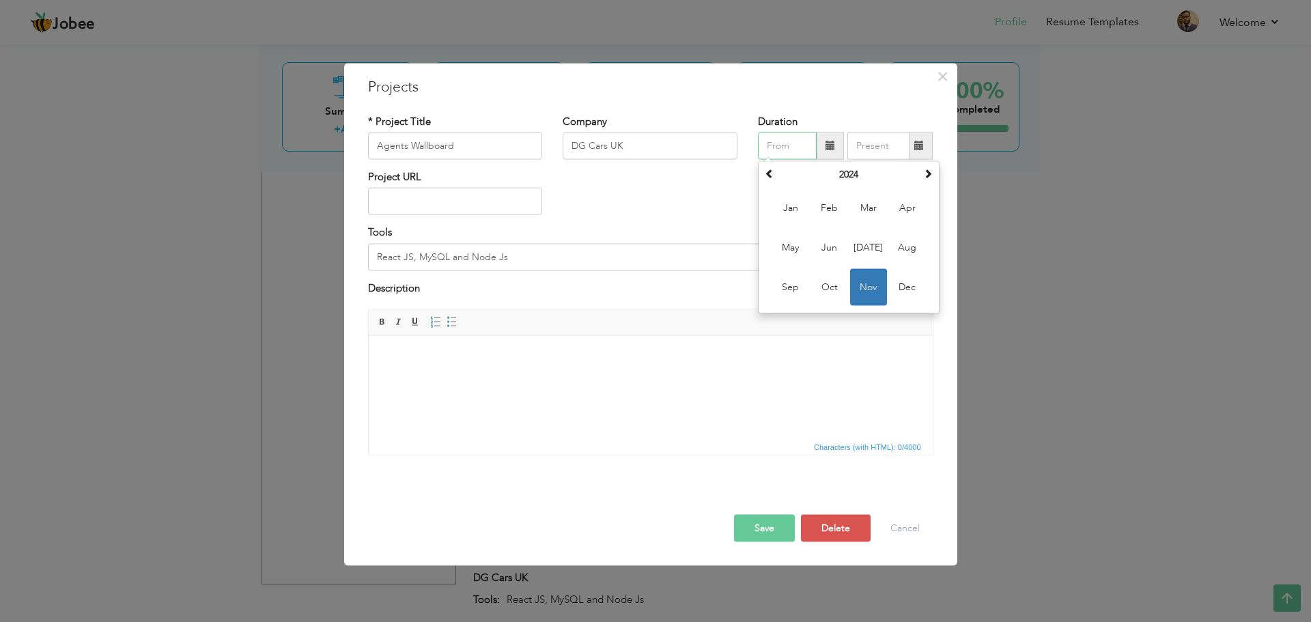
click at [804, 146] on input "text" at bounding box center [787, 145] width 59 height 27
click at [826, 214] on span "Feb" at bounding box center [829, 208] width 37 height 37
click at [804, 154] on input "02/2024" at bounding box center [787, 145] width 59 height 27
click at [922, 179] on th at bounding box center [927, 174] width 16 height 20
click at [835, 197] on span "Feb" at bounding box center [829, 208] width 37 height 37
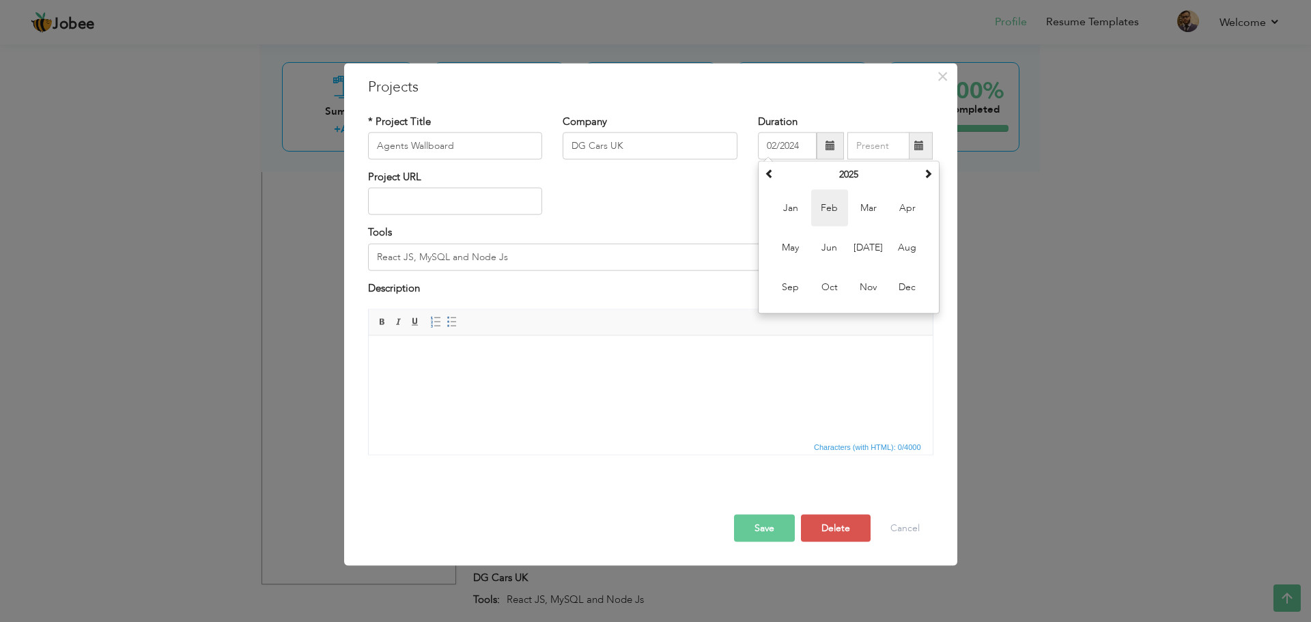
type input "02/2025"
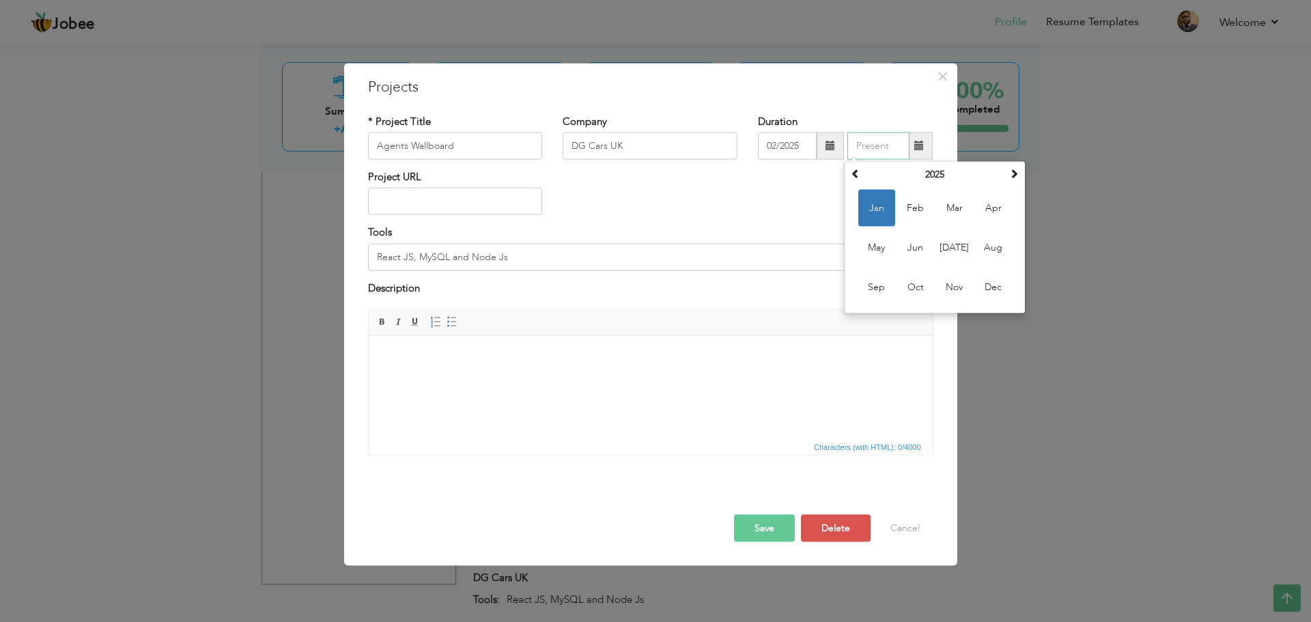
click at [898, 147] on input "text" at bounding box center [878, 145] width 62 height 27
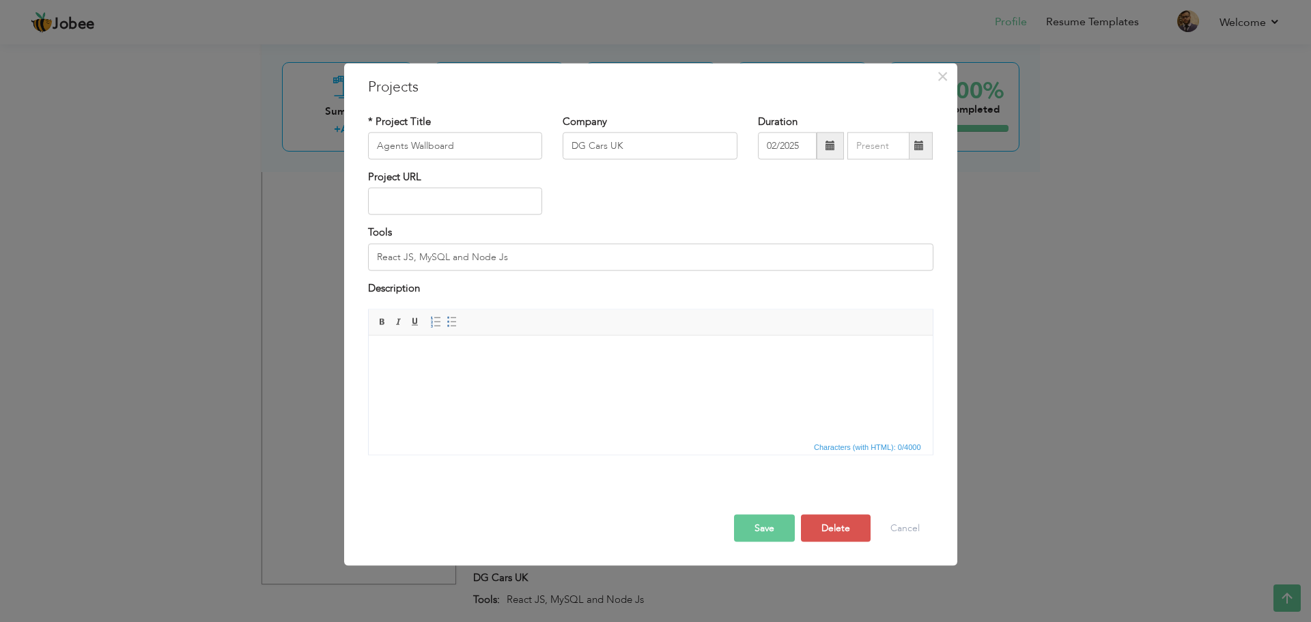
click at [783, 203] on div "Project URL" at bounding box center [651, 197] width 586 height 55
click at [769, 534] on button "Save" at bounding box center [764, 528] width 61 height 27
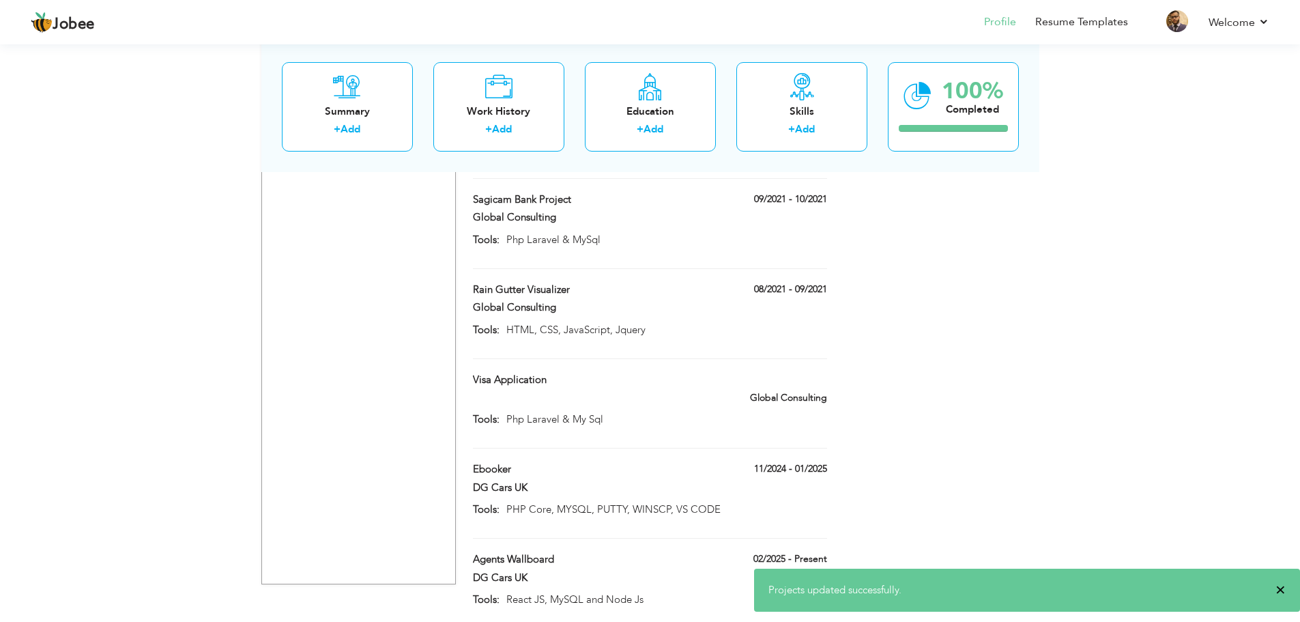
click at [1282, 590] on span "×" at bounding box center [1281, 590] width 10 height 14
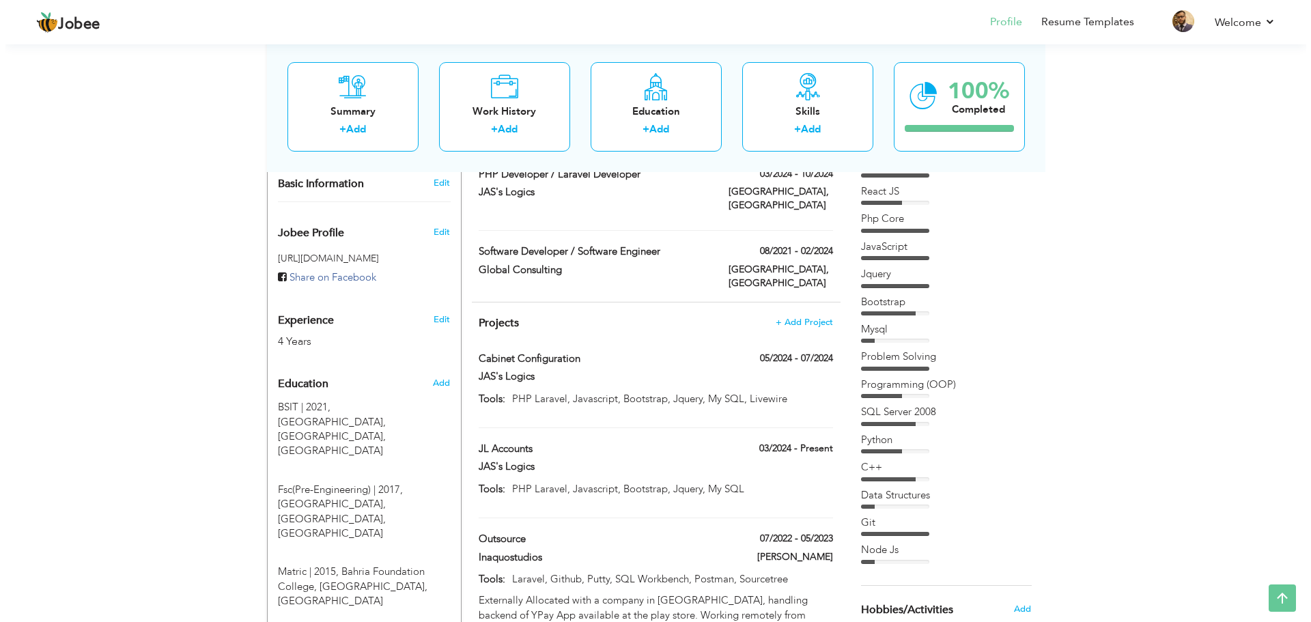
scroll to position [390, 0]
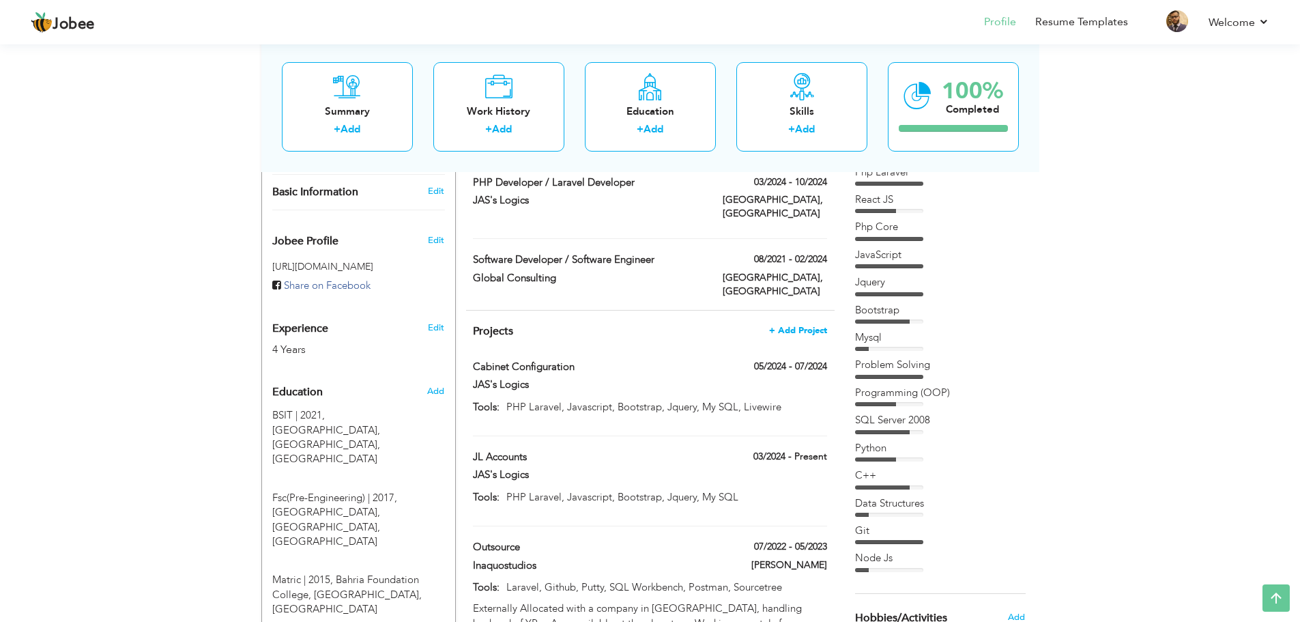
click at [807, 326] on span "+ Add Project" at bounding box center [798, 331] width 58 height 10
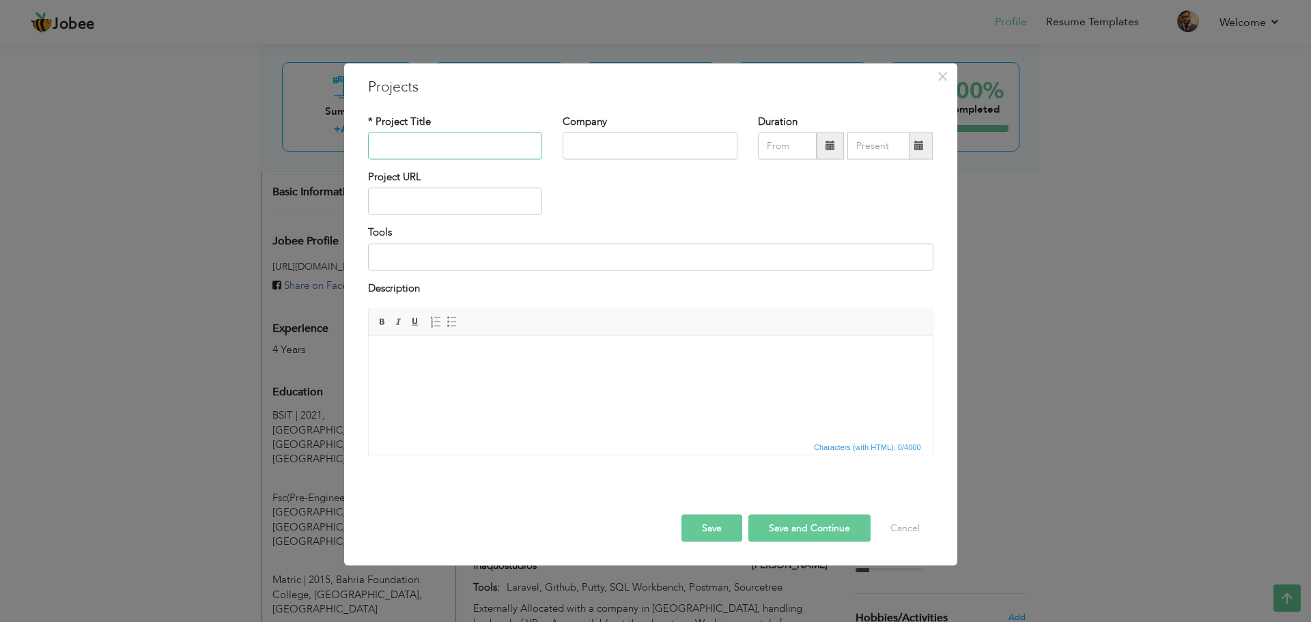
click at [420, 143] on input "text" at bounding box center [455, 145] width 175 height 27
type input "NUDG Admin Panel and API Management"
click at [646, 154] on input "text" at bounding box center [649, 145] width 175 height 27
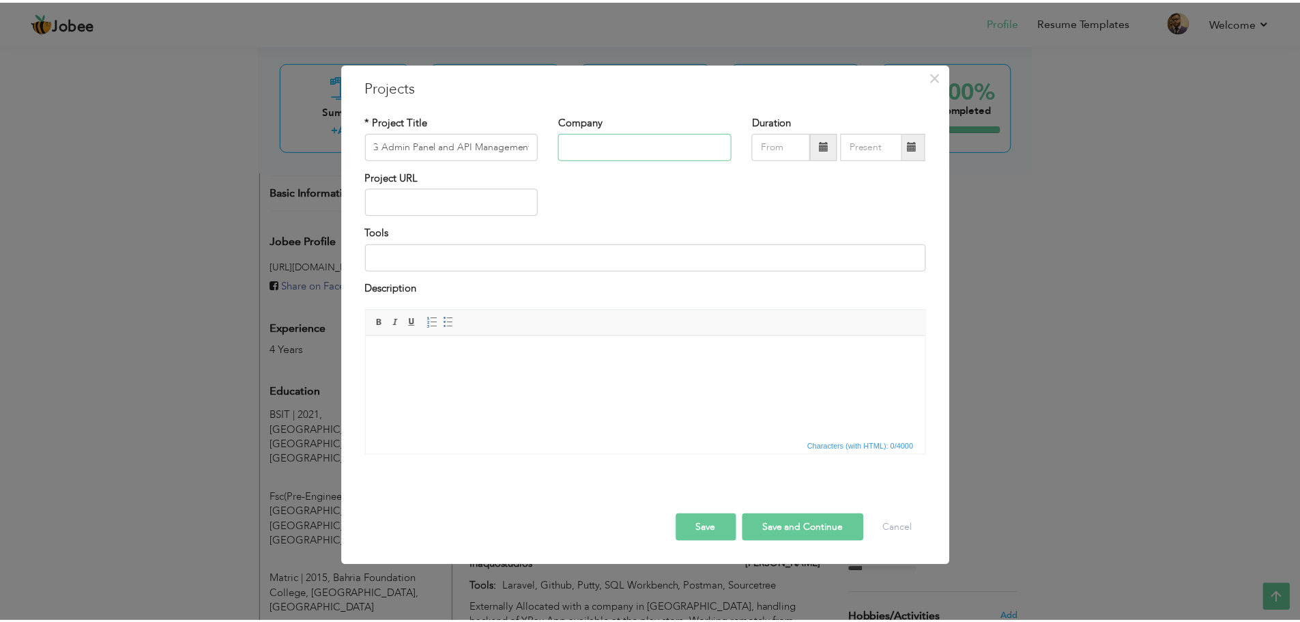
scroll to position [0, 0]
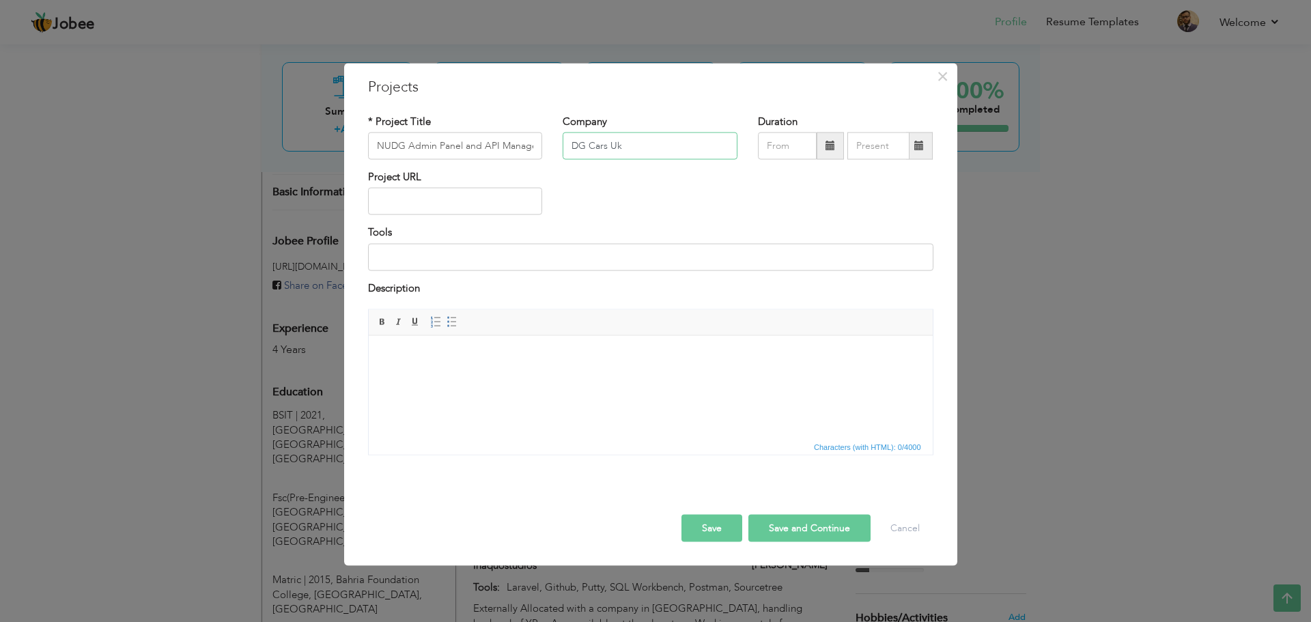
type input "DG Cars Uk"
click at [817, 150] on span at bounding box center [829, 145] width 27 height 27
click at [906, 248] on span "Aug" at bounding box center [907, 247] width 37 height 37
type input "08/2025"
click at [900, 148] on input "text" at bounding box center [878, 145] width 62 height 27
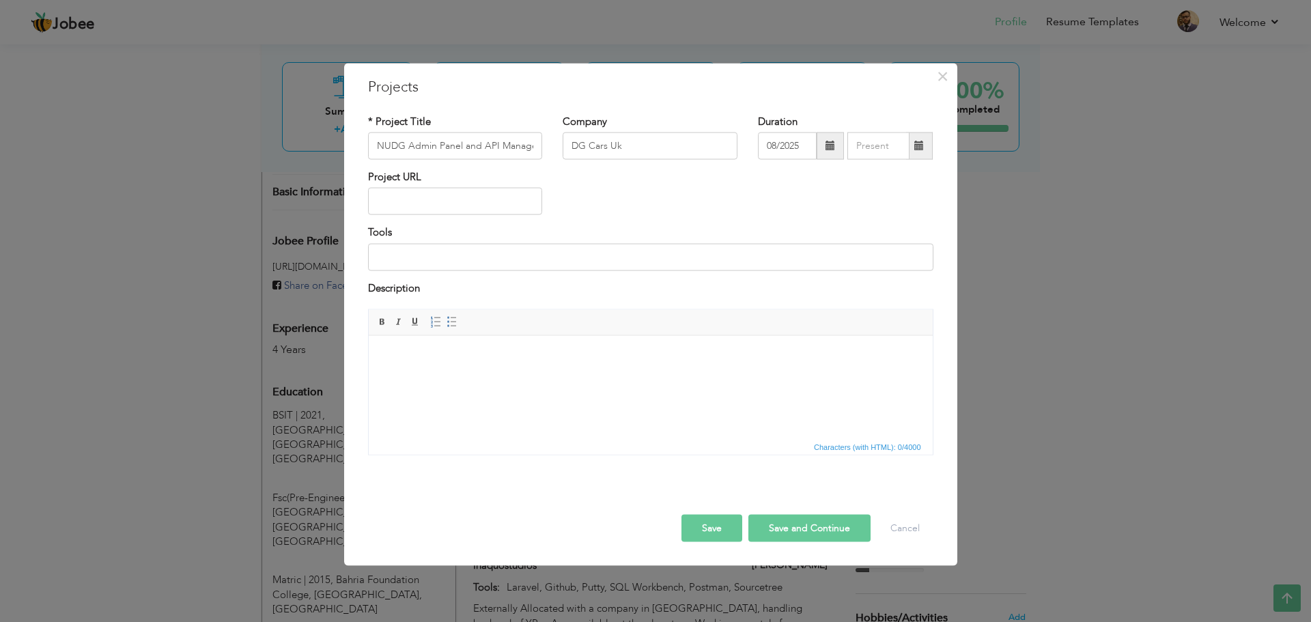
click at [774, 219] on div "Project URL" at bounding box center [651, 197] width 586 height 55
click at [458, 191] on input "text" at bounding box center [455, 201] width 175 height 27
click at [461, 263] on input at bounding box center [650, 256] width 565 height 27
type input "p"
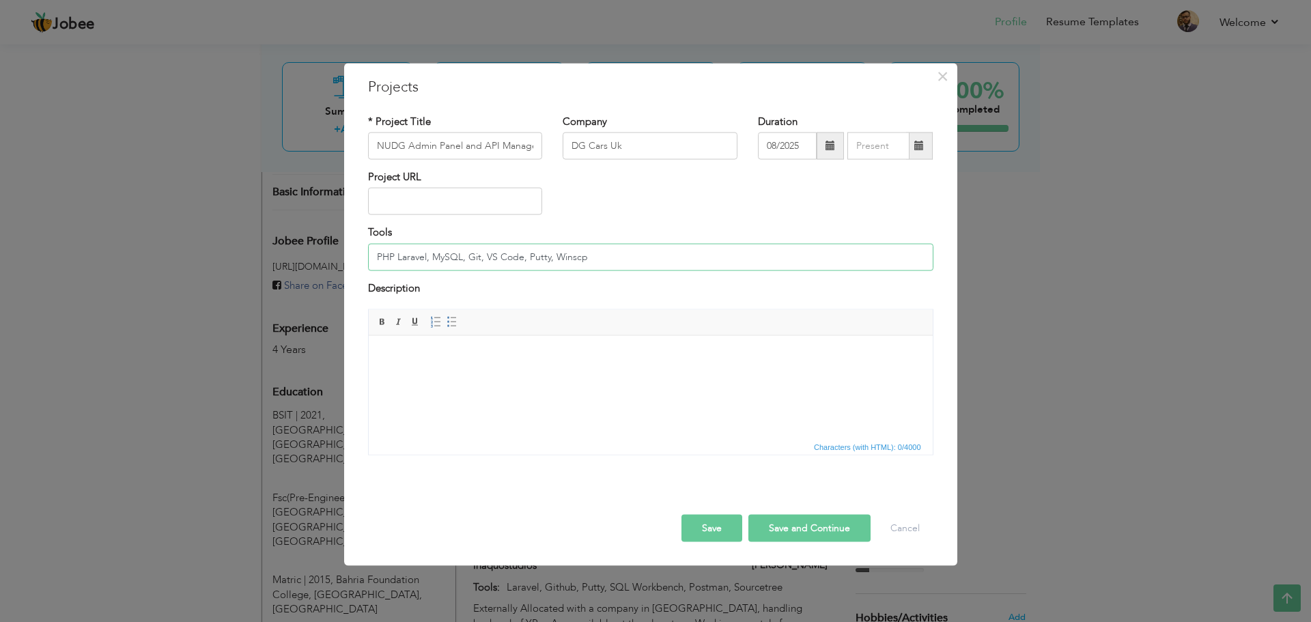
type input "PHP Laravel, MySQL, Git, VS Code, Putty, Winscp"
click at [734, 528] on button "Save" at bounding box center [711, 528] width 61 height 27
type input "DG Cars UK"
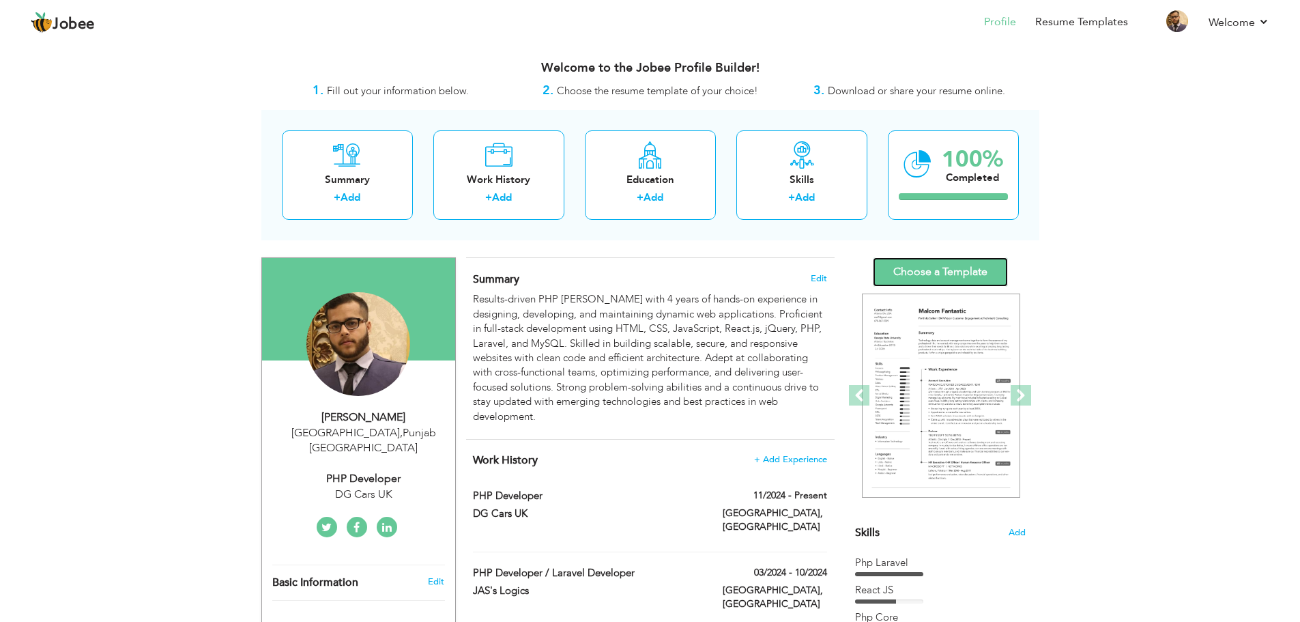
click at [950, 267] on link "Choose a Template" at bounding box center [940, 271] width 135 height 29
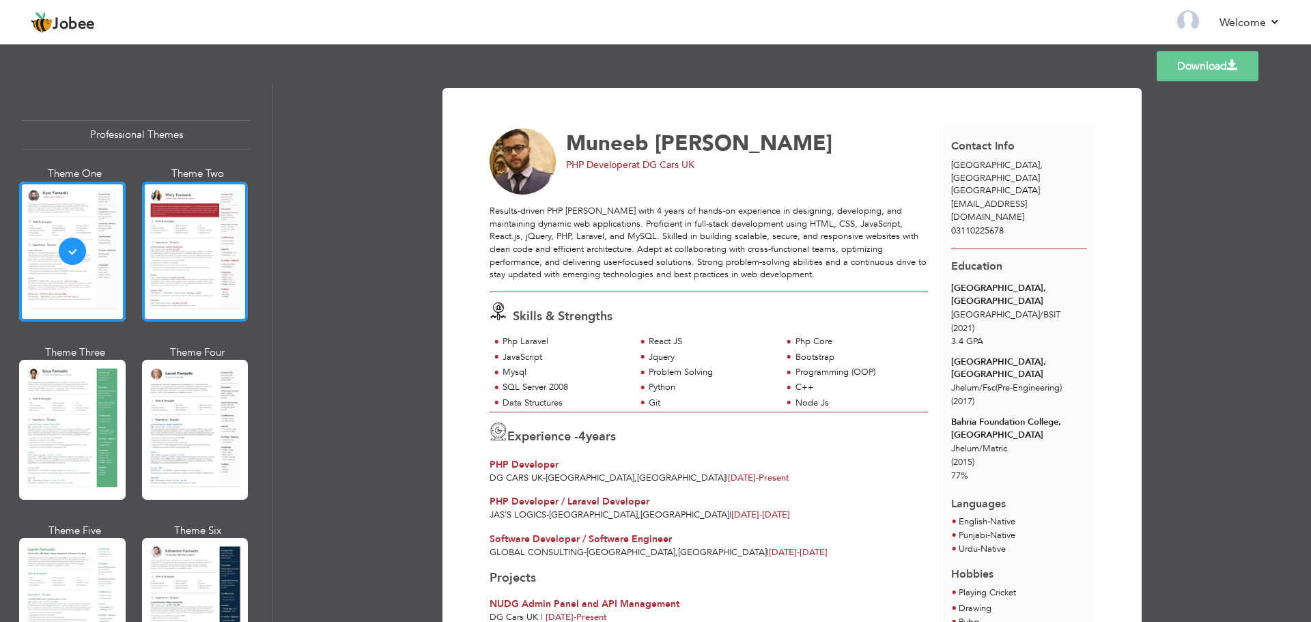
click at [223, 228] on div at bounding box center [195, 252] width 106 height 140
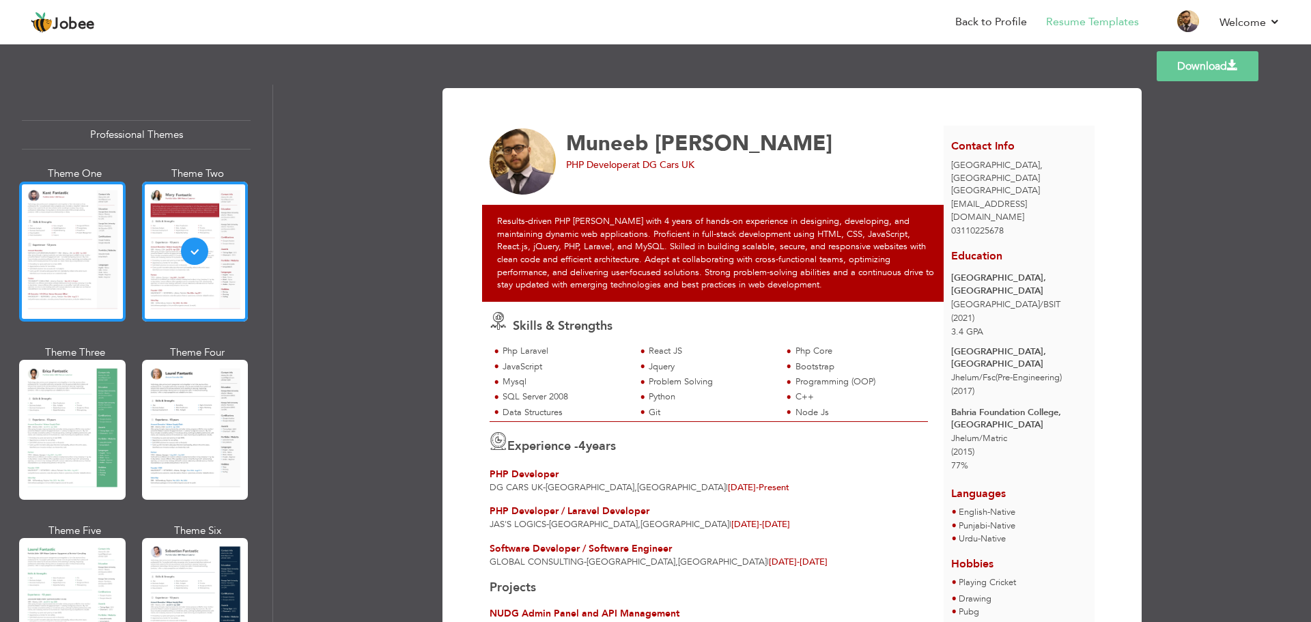
click at [121, 248] on div at bounding box center [72, 252] width 106 height 140
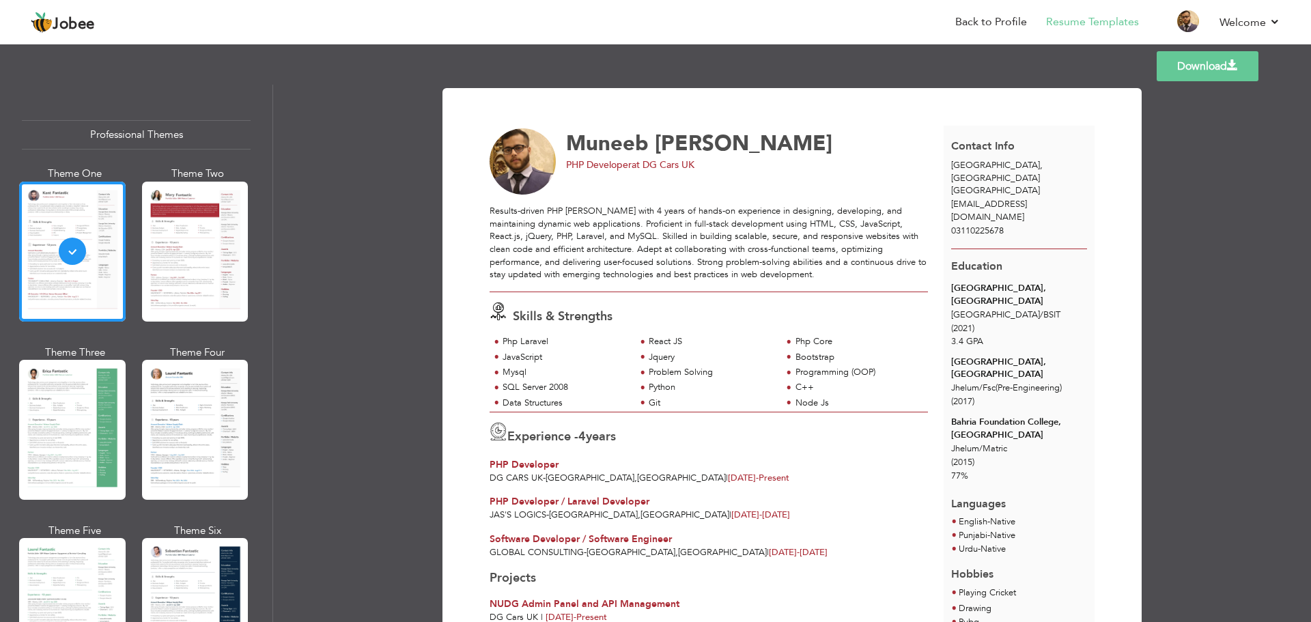
click at [378, 196] on div "Download [PERSON_NAME] PHP Developer at DG Cars [GEOGRAPHIC_DATA] Skills & Stre…" at bounding box center [792, 353] width 1038 height 537
click at [1202, 77] on link "Download" at bounding box center [1207, 66] width 102 height 30
